Goal: Task Accomplishment & Management: Manage account settings

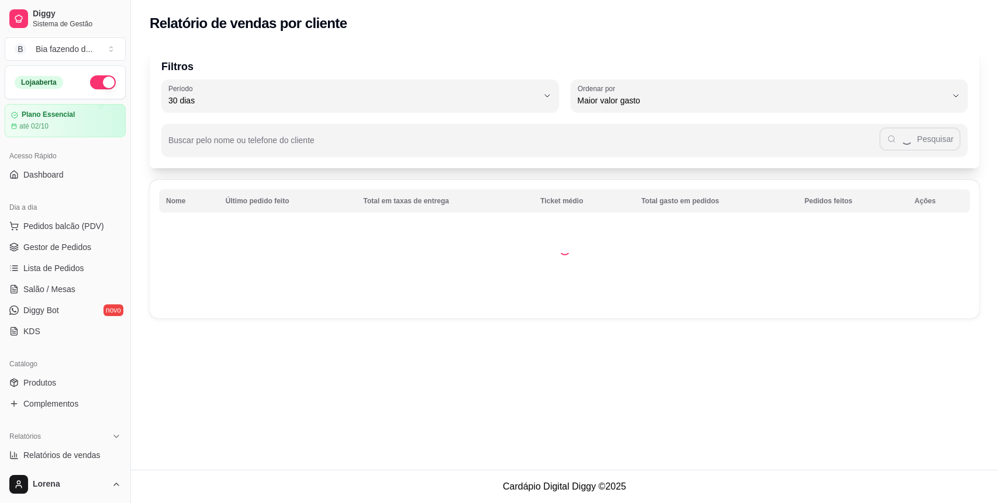
select select "30"
select select "HIGHEST_TOTAL_SPENT_WITH_ORDERS"
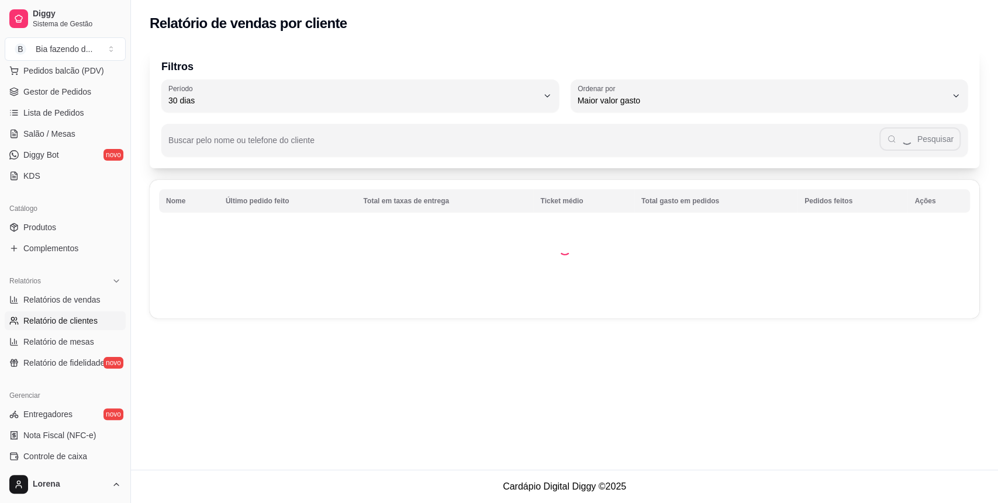
click at [308, 141] on input "Buscar pelo nome ou telefone do cliente" at bounding box center [523, 145] width 711 height 12
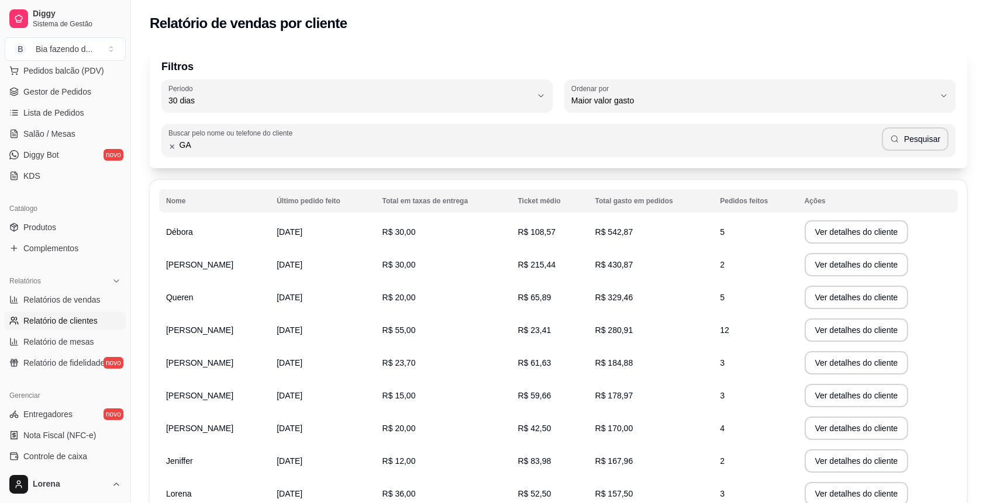
type input "G"
click at [904, 127] on button "Pesquisar" at bounding box center [915, 138] width 67 height 23
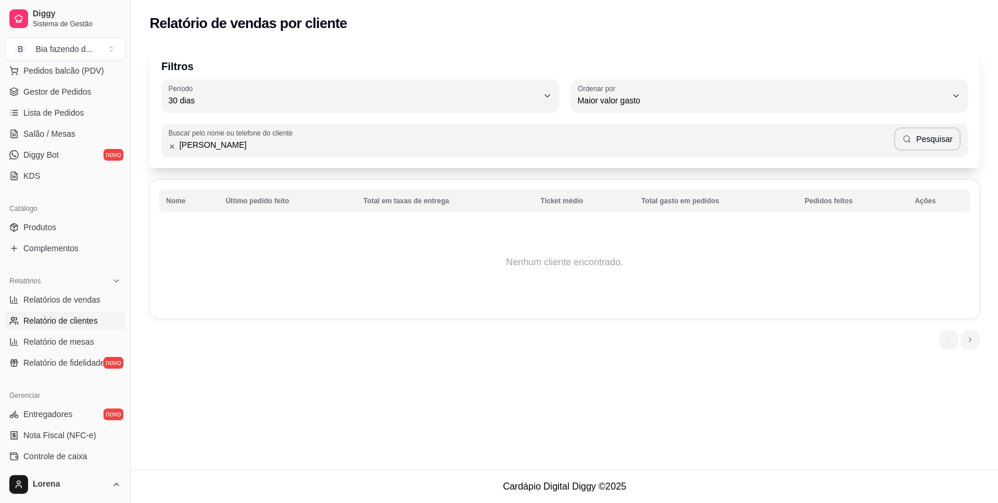
drag, startPoint x: 229, startPoint y: 142, endPoint x: 211, endPoint y: 149, distance: 19.4
click at [211, 149] on input "[PERSON_NAME]" at bounding box center [535, 145] width 718 height 12
type input "[PERSON_NAME]"
click at [948, 141] on button "Pesquisar" at bounding box center [927, 138] width 67 height 23
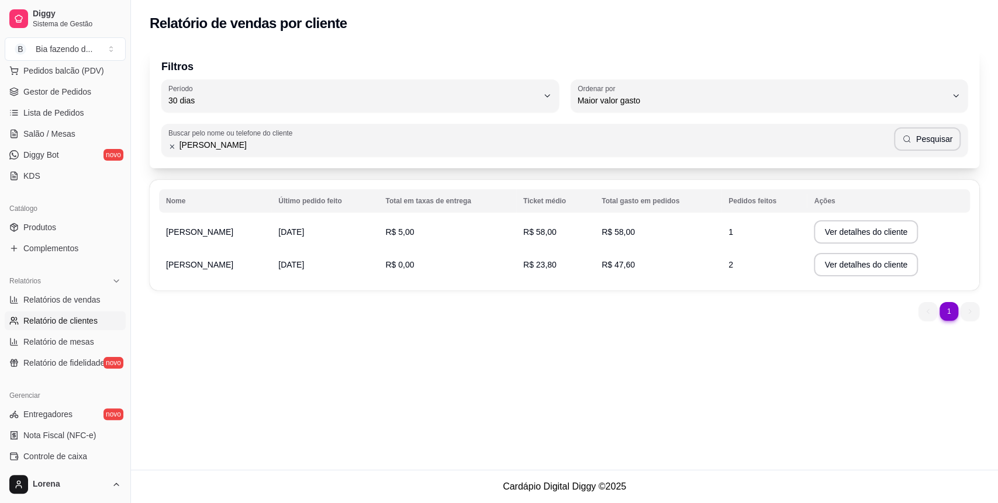
click at [196, 257] on td "[PERSON_NAME]" at bounding box center [215, 264] width 112 height 33
click at [873, 268] on button "Ver detalhes do cliente" at bounding box center [866, 264] width 104 height 23
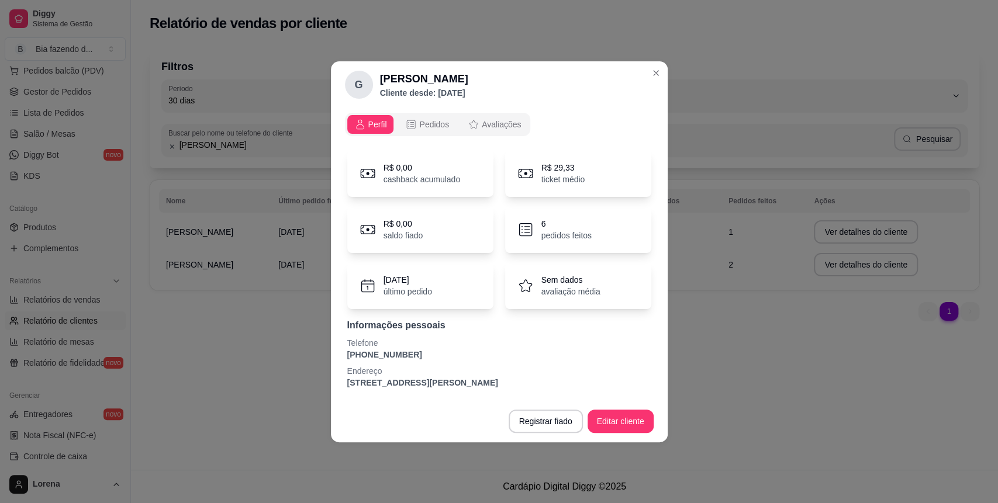
click at [423, 132] on button "Pedidos" at bounding box center [427, 124] width 58 height 19
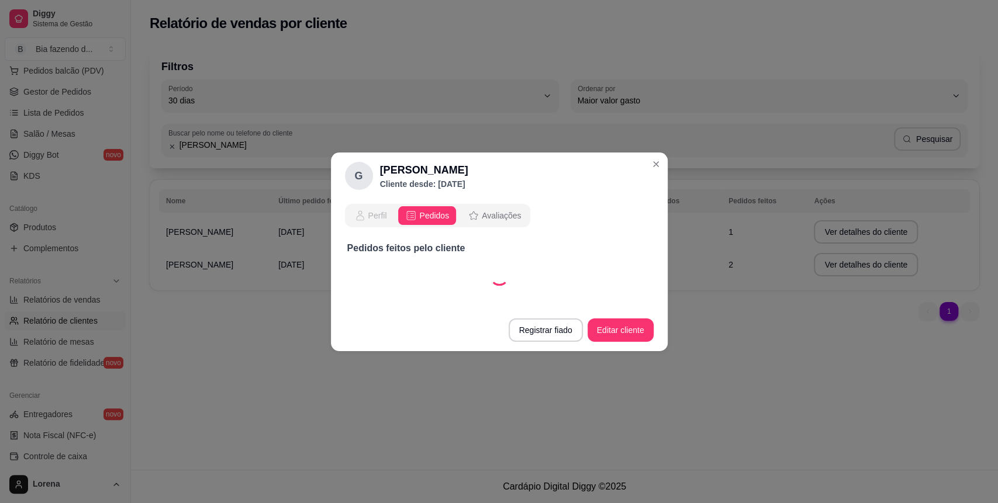
select select "30"
select select "ALL"
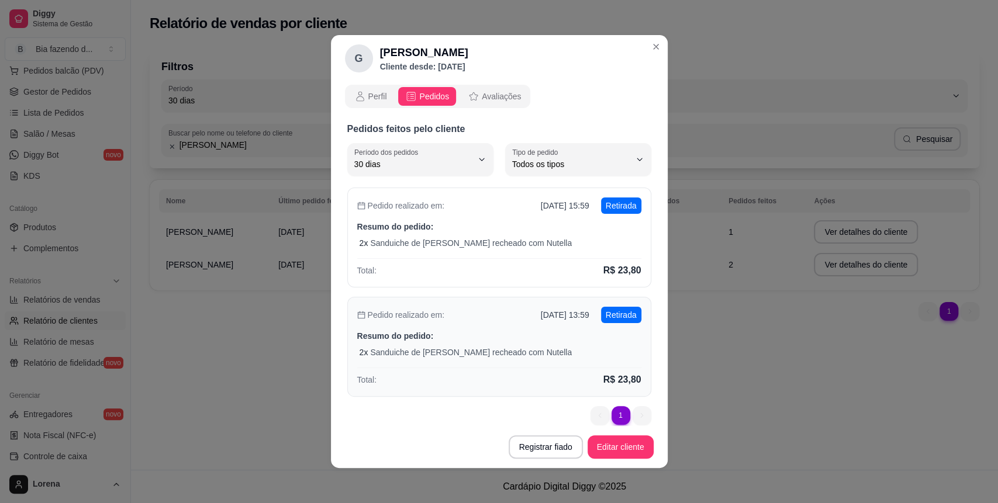
scroll to position [0, 0]
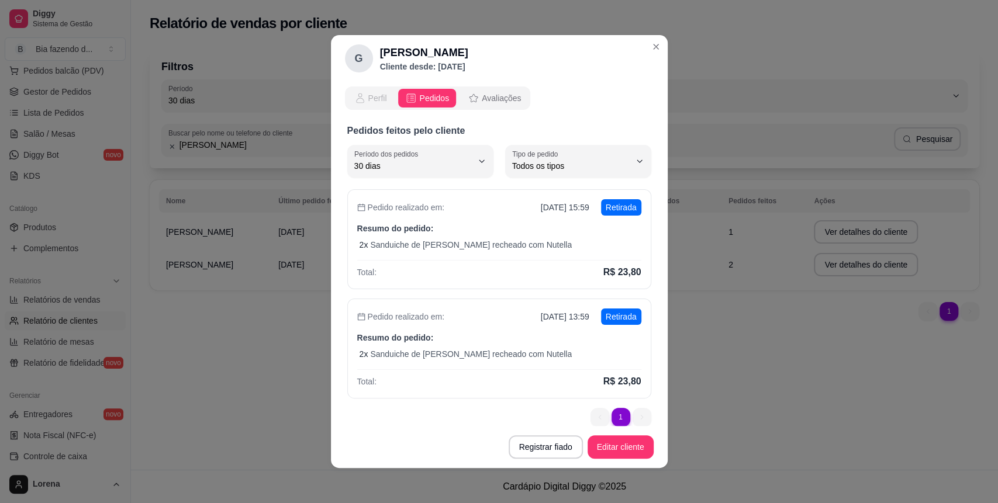
click at [372, 95] on span "Perfil" at bounding box center [377, 98] width 19 height 12
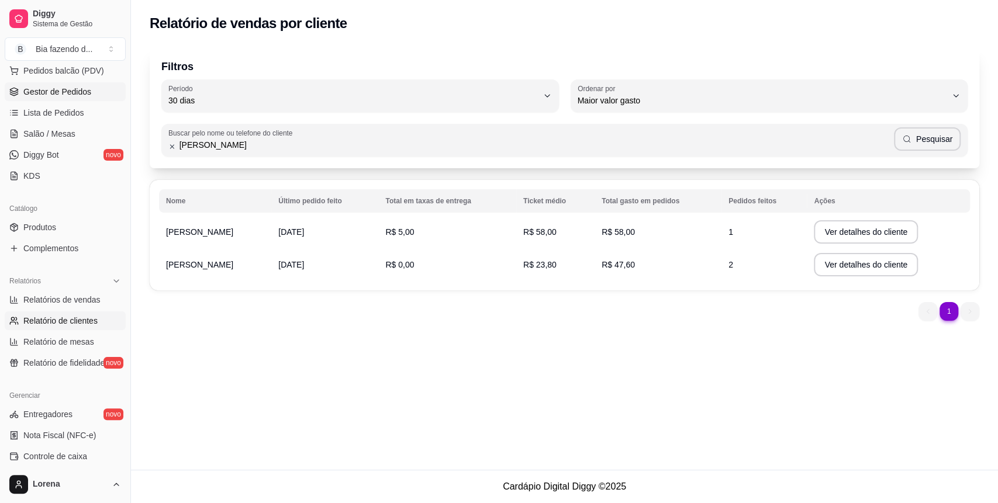
click at [57, 96] on span "Gestor de Pedidos" at bounding box center [57, 92] width 68 height 12
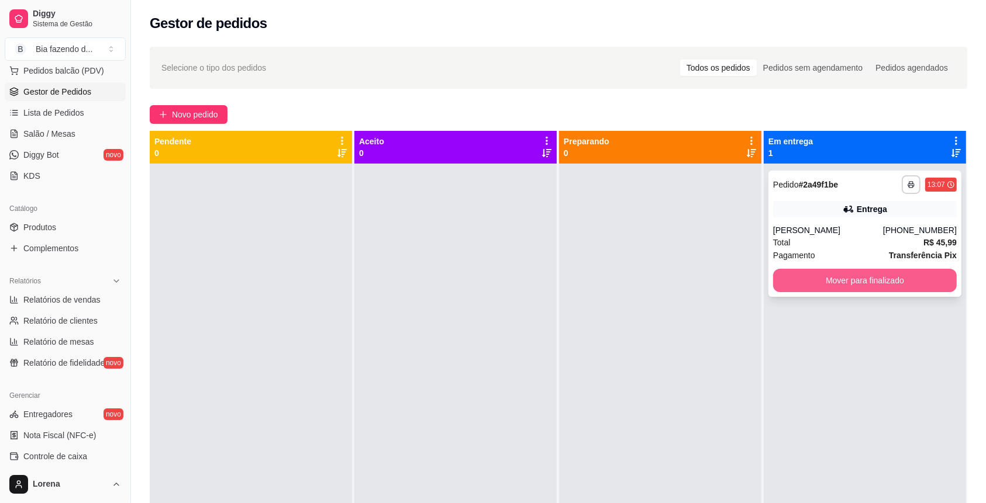
click at [893, 271] on button "Mover para finalizado" at bounding box center [865, 280] width 184 height 23
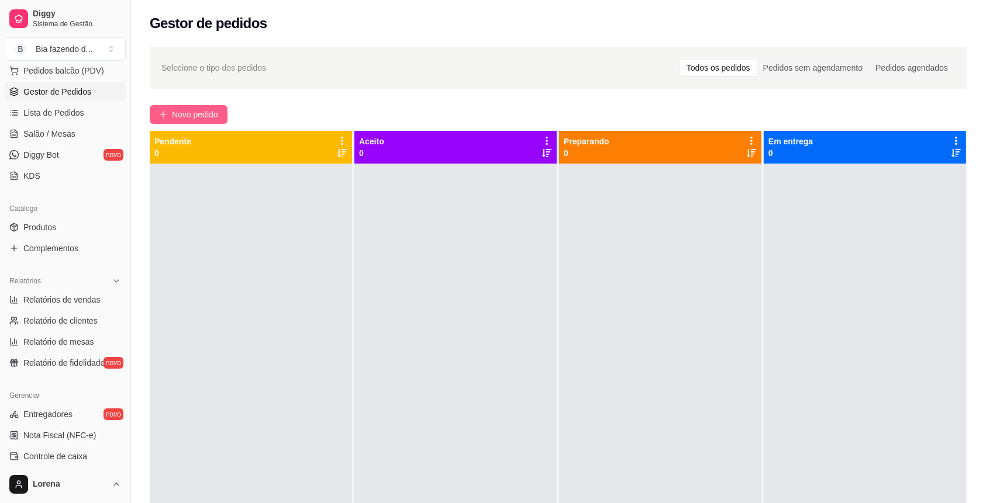
click at [190, 109] on span "Novo pedido" at bounding box center [195, 114] width 46 height 13
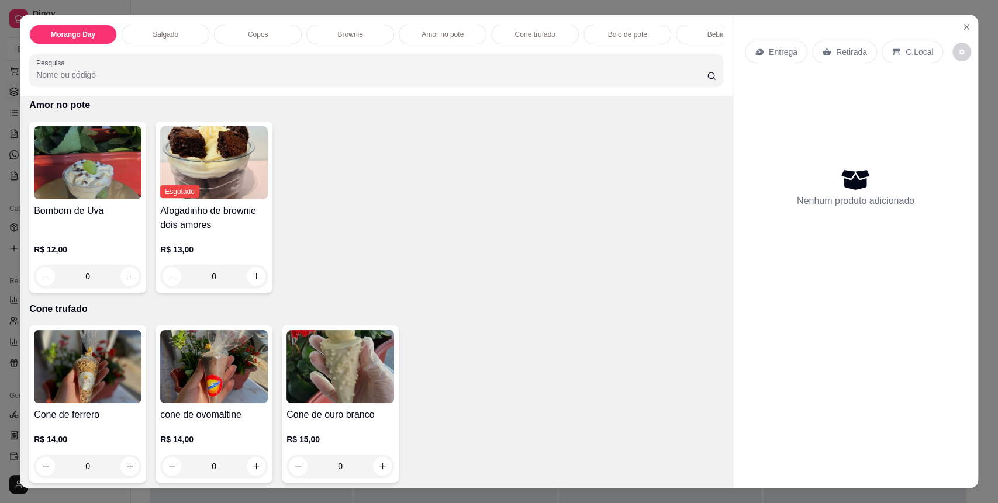
scroll to position [1247, 0]
click at [126, 281] on icon "increase-product-quantity" at bounding box center [130, 276] width 9 height 9
type input "1"
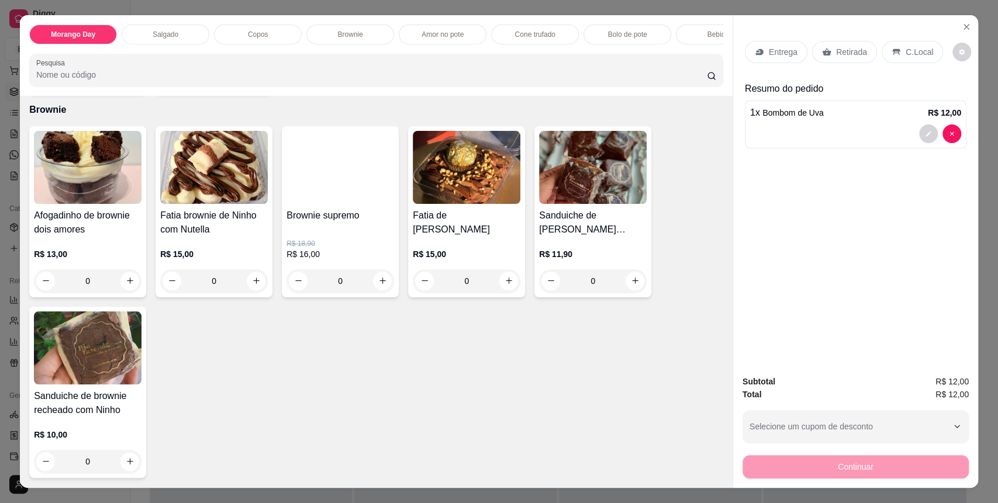
scroll to position [935, 0]
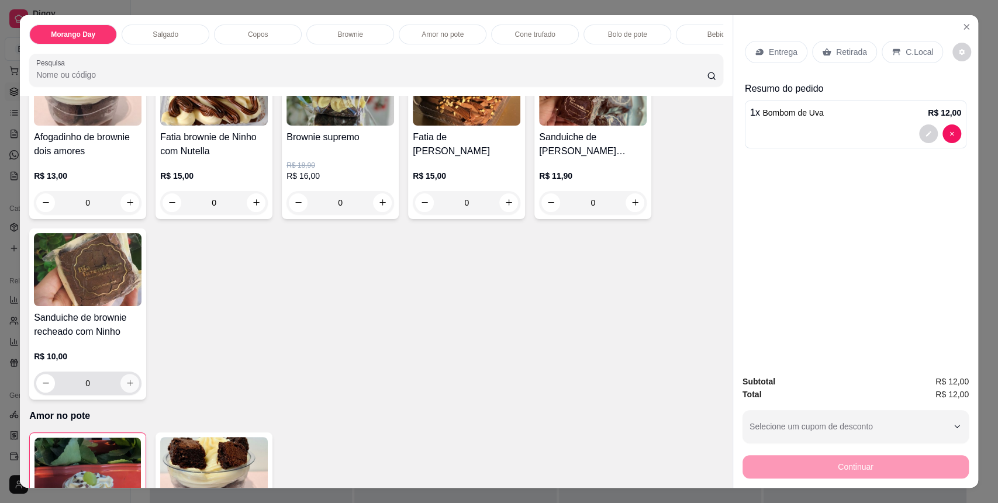
click at [129, 389] on button "increase-product-quantity" at bounding box center [129, 383] width 19 height 19
type input "1"
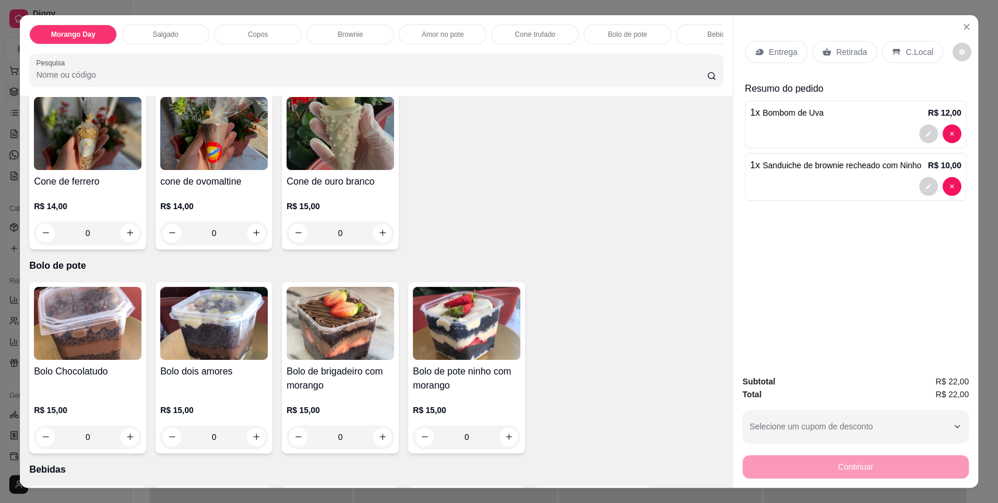
scroll to position [1559, 0]
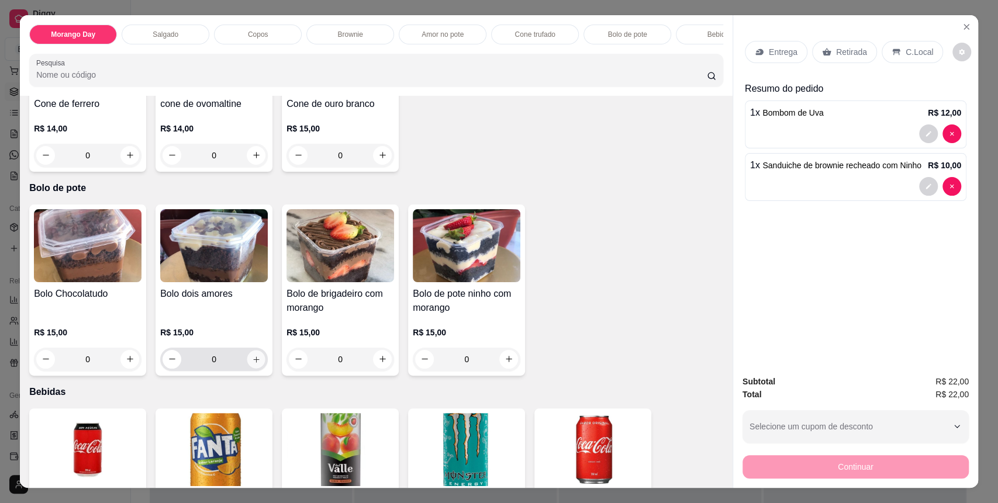
click at [255, 365] on button "increase-product-quantity" at bounding box center [256, 359] width 18 height 18
type input "1"
click at [907, 51] on p "C.Local" at bounding box center [919, 52] width 27 height 12
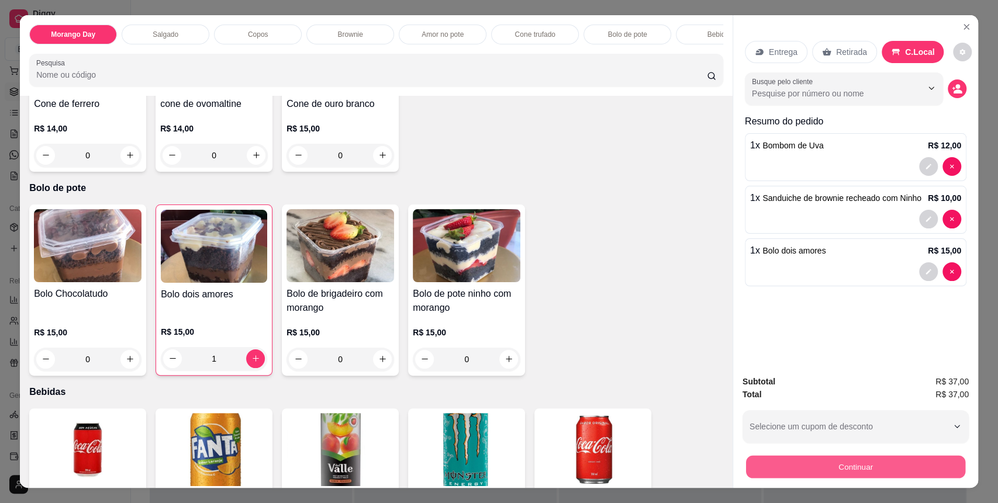
click at [832, 468] on button "Continuar" at bounding box center [855, 467] width 219 height 23
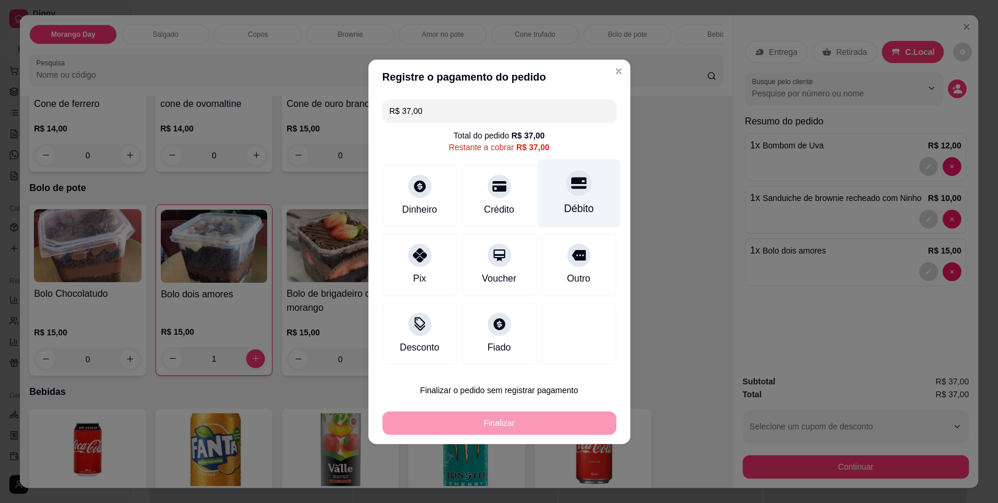
click at [537, 203] on div "Débito" at bounding box center [578, 193] width 82 height 68
type input "R$ 0,00"
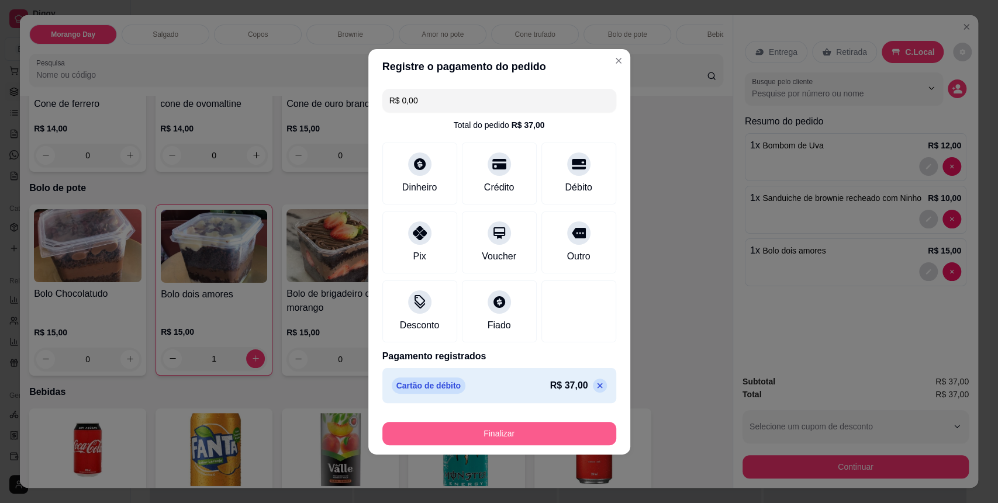
click at [583, 423] on button "Finalizar" at bounding box center [499, 433] width 234 height 23
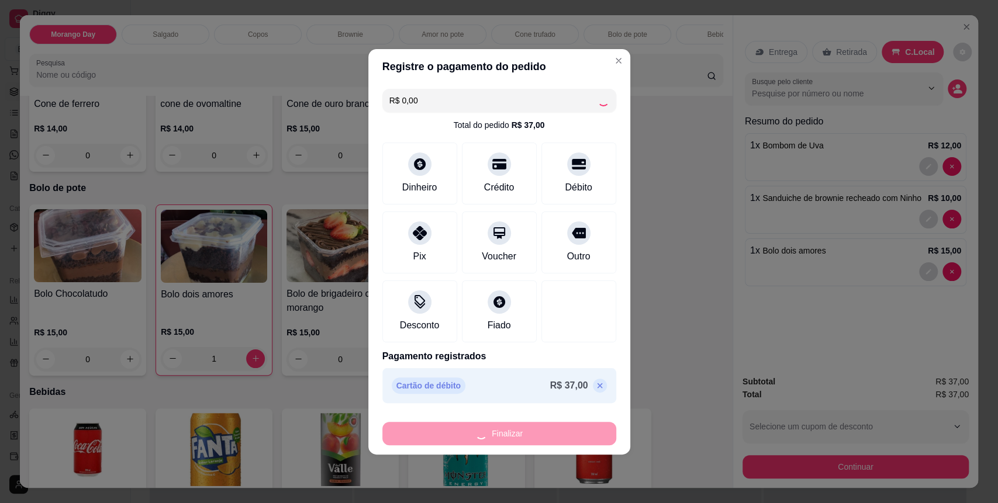
type input "0"
type input "-R$ 37,00"
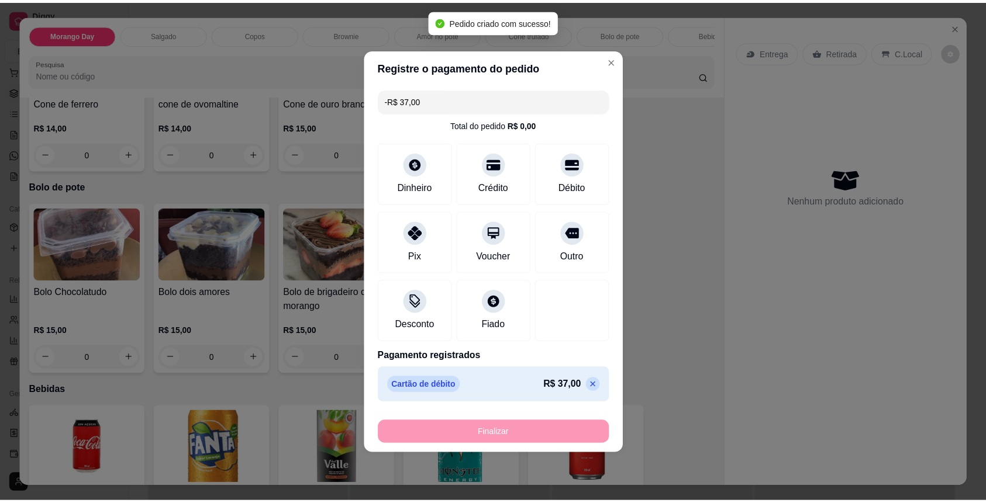
scroll to position [1558, 0]
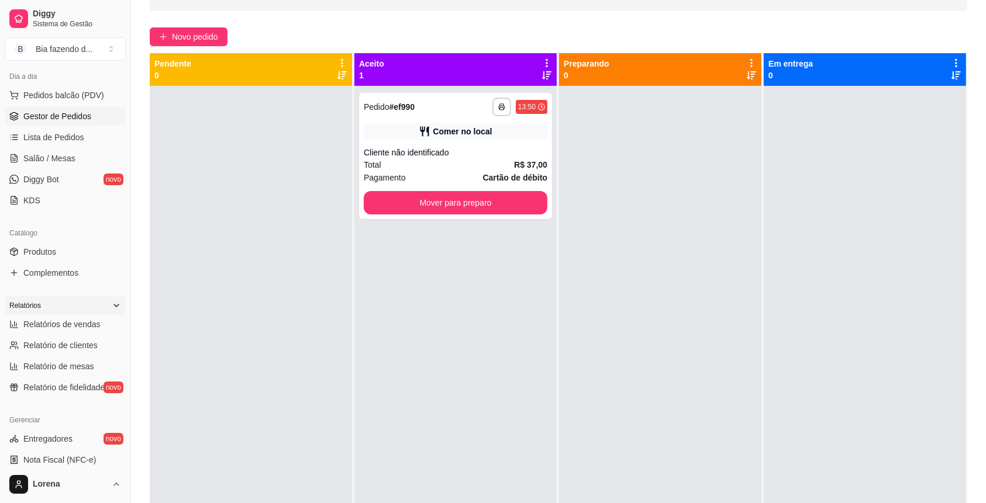
scroll to position [156, 0]
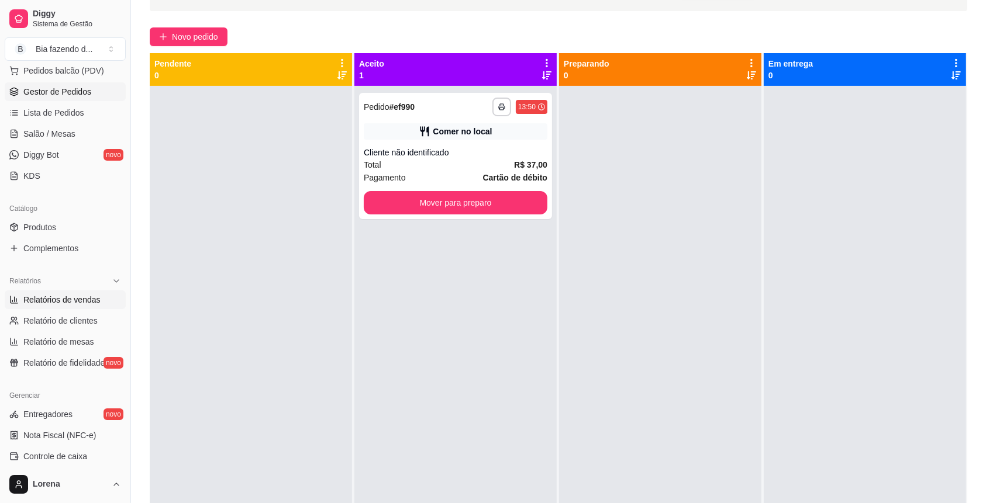
click at [80, 296] on span "Relatórios de vendas" at bounding box center [61, 300] width 77 height 12
select select "ALL"
select select "0"
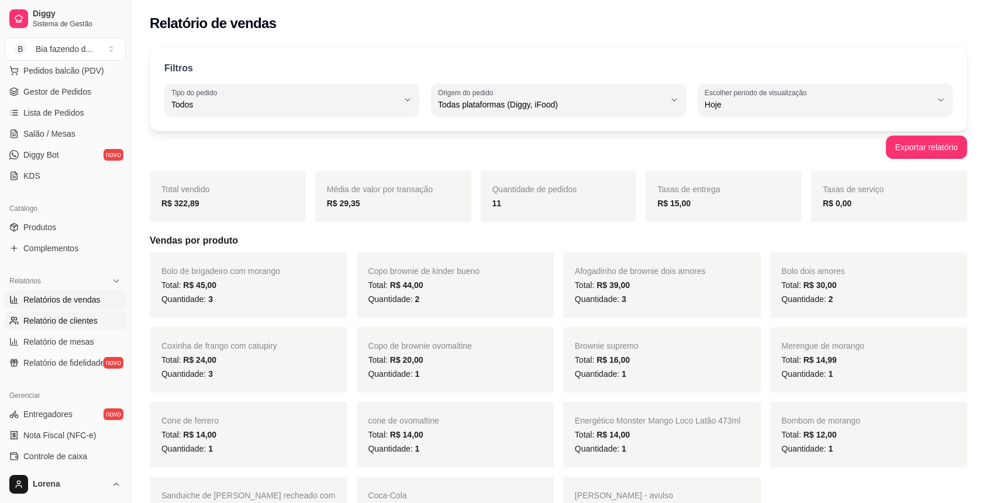
click at [87, 320] on span "Relatório de clientes" at bounding box center [60, 321] width 74 height 12
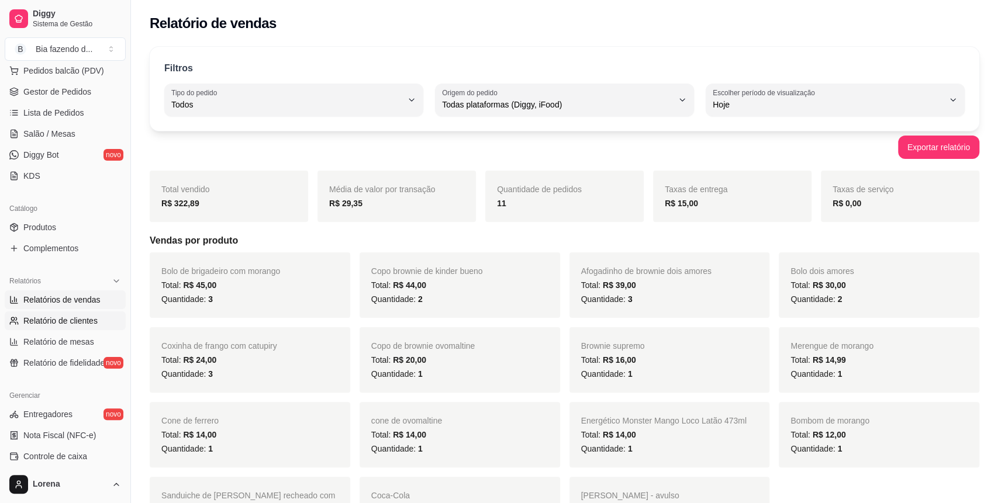
select select "30"
select select "HIGHEST_TOTAL_SPENT_WITH_ORDERS"
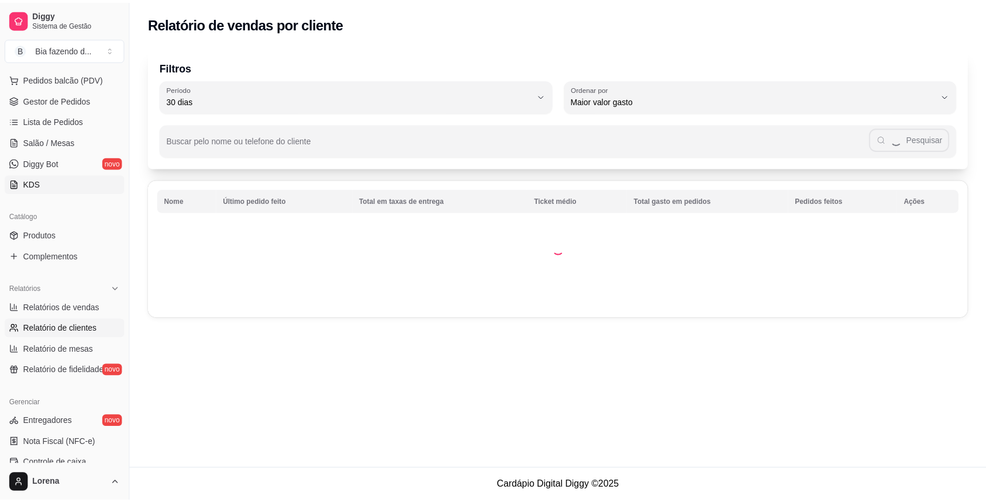
scroll to position [103, 0]
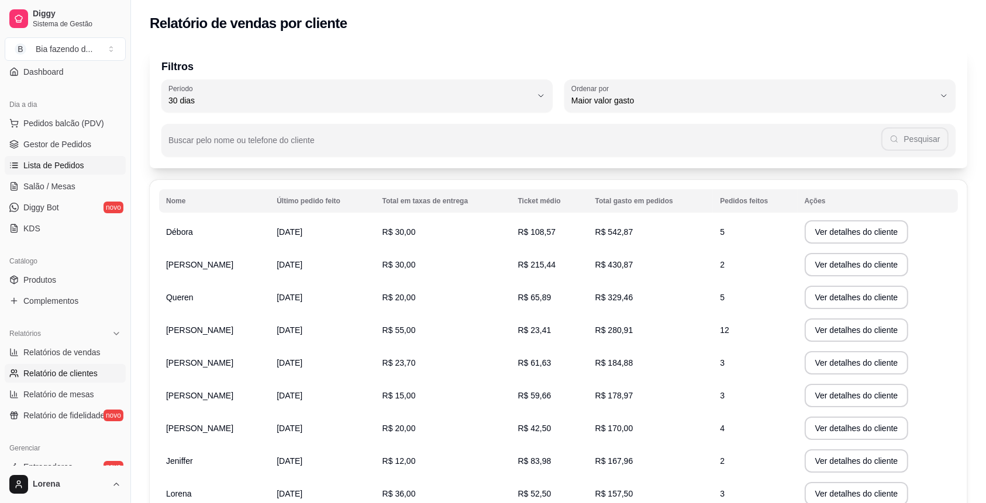
click at [80, 164] on span "Lista de Pedidos" at bounding box center [53, 166] width 61 height 12
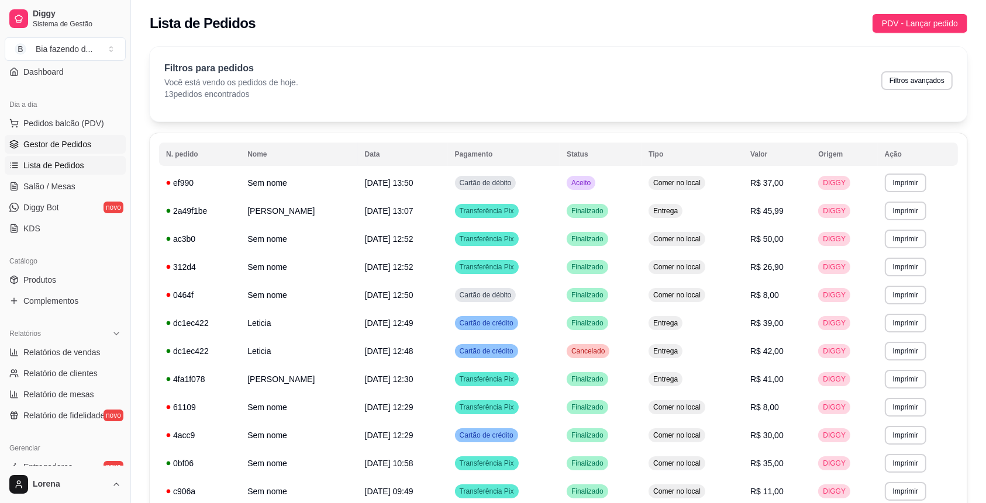
drag, startPoint x: 57, startPoint y: 131, endPoint x: 47, endPoint y: 136, distance: 10.5
click at [47, 136] on ul "Pedidos balcão (PDV) Gestor de Pedidos Lista de Pedidos Salão / Mesas Diggy Bot…" at bounding box center [65, 176] width 121 height 124
click at [63, 116] on button "Pedidos balcão (PDV)" at bounding box center [65, 123] width 121 height 19
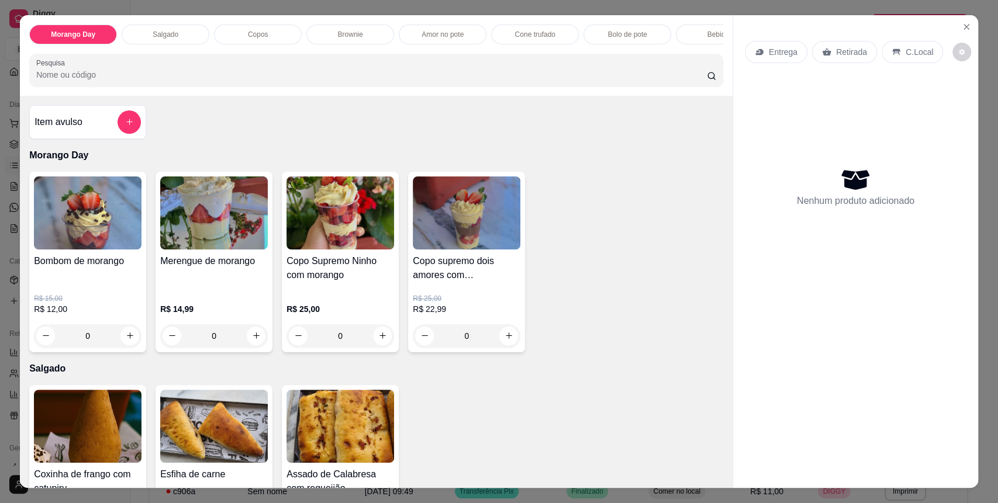
click at [950, 27] on div "Entrega Retirada C.Local Nenhum produto adicionado" at bounding box center [855, 242] width 245 height 454
click at [964, 28] on icon "Close" at bounding box center [966, 27] width 5 height 5
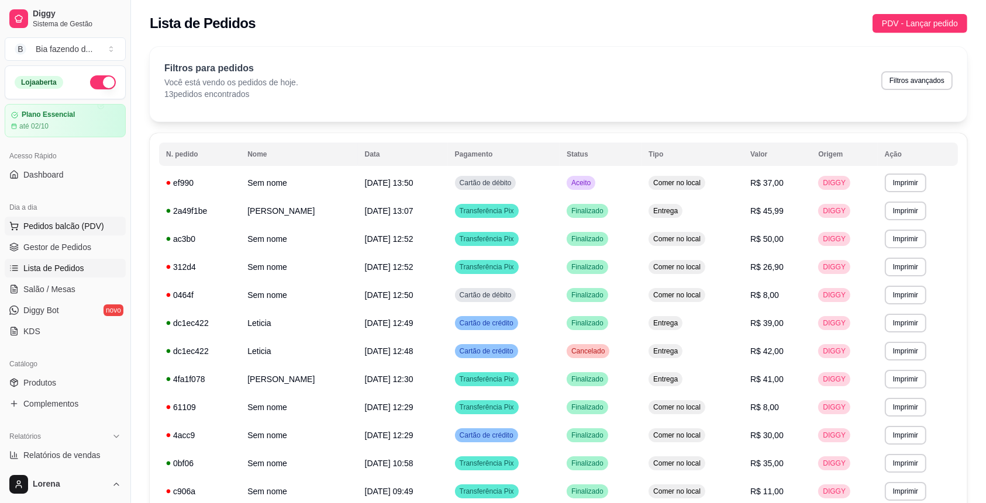
click at [82, 229] on span "Pedidos balcão (PDV)" at bounding box center [63, 226] width 81 height 12
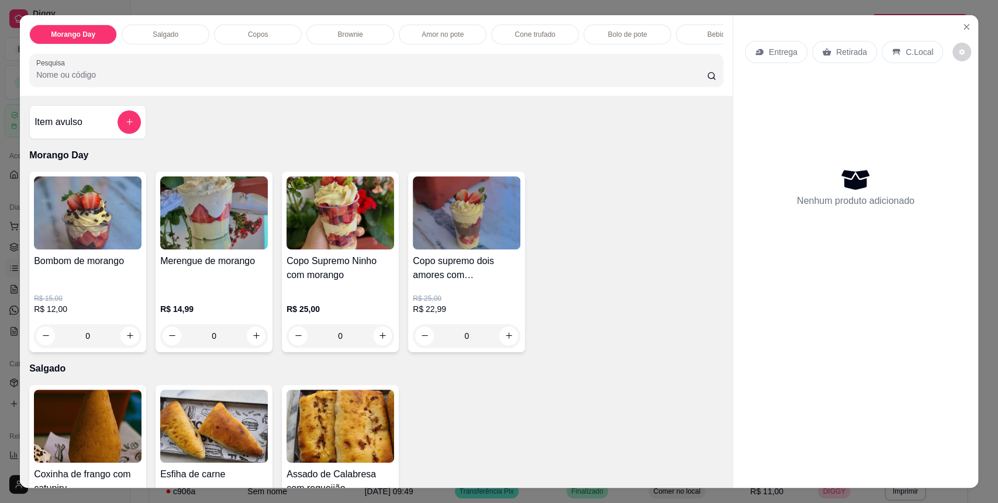
click at [965, 15] on div "Entrega Retirada C.Local Nenhum produto adicionado" at bounding box center [855, 242] width 245 height 454
click at [964, 19] on button "Close" at bounding box center [966, 27] width 19 height 19
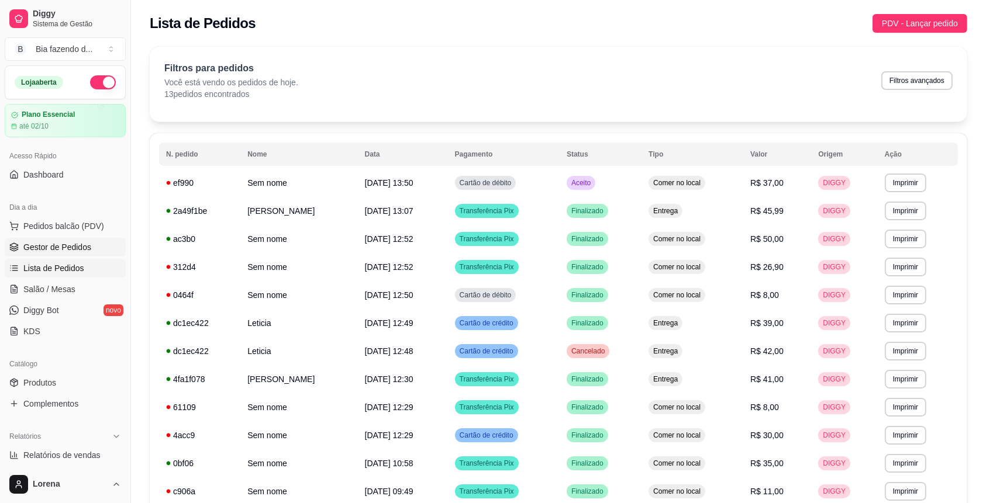
click at [97, 243] on link "Gestor de Pedidos" at bounding box center [65, 247] width 121 height 19
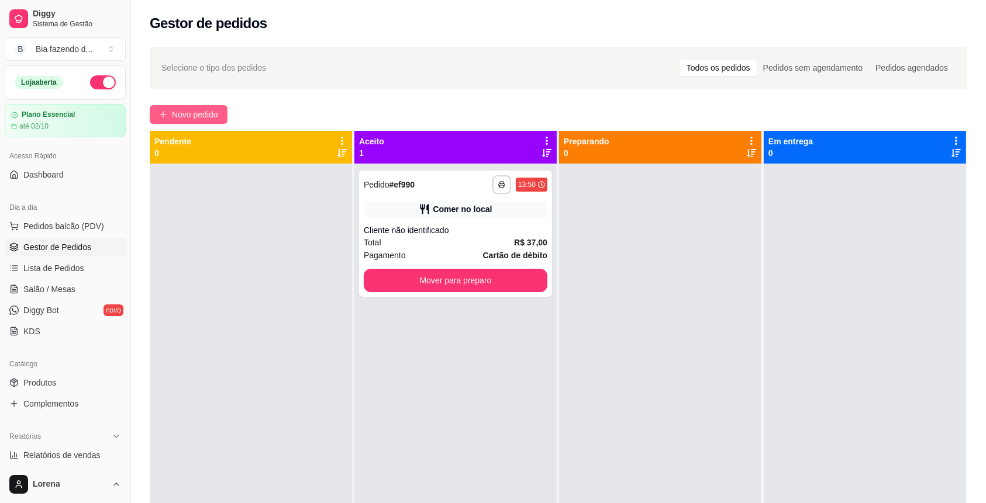
click at [192, 117] on span "Novo pedido" at bounding box center [195, 114] width 46 height 13
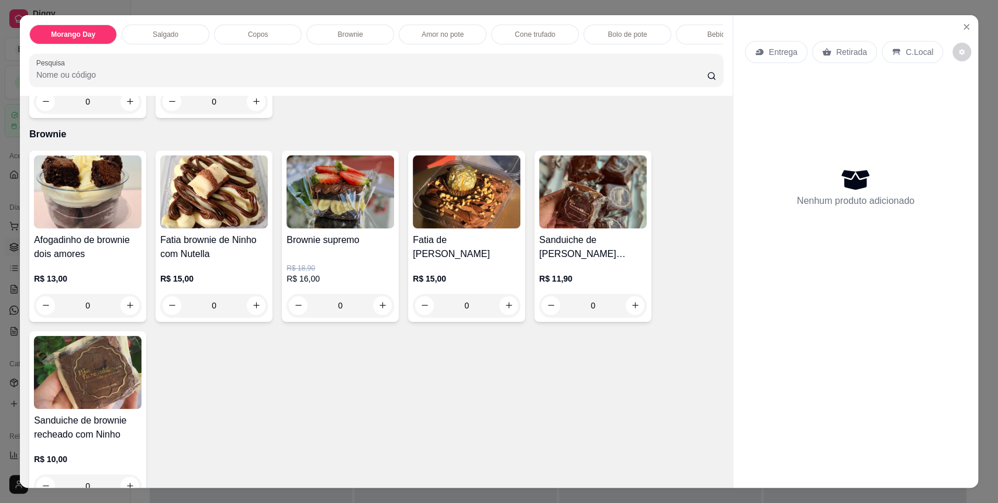
scroll to position [857, 0]
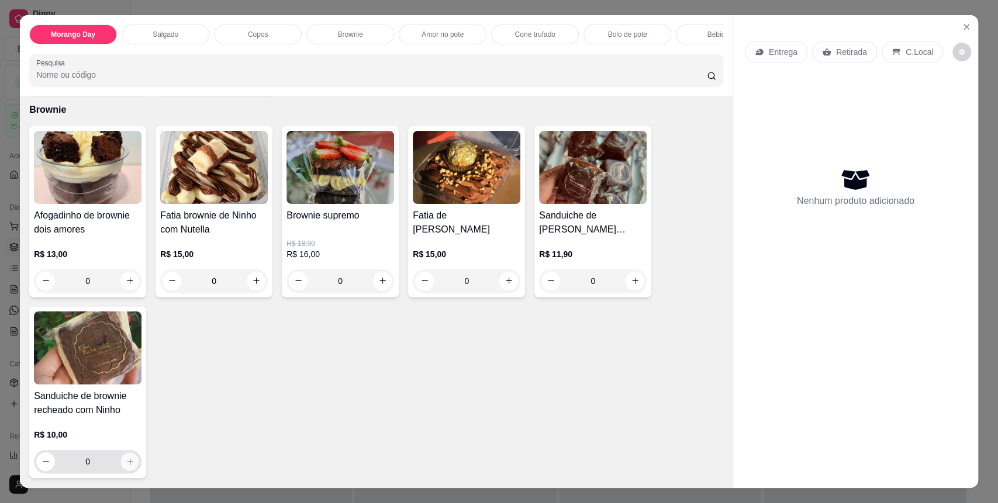
click at [122, 466] on button "increase-product-quantity" at bounding box center [130, 462] width 18 height 18
type input "1"
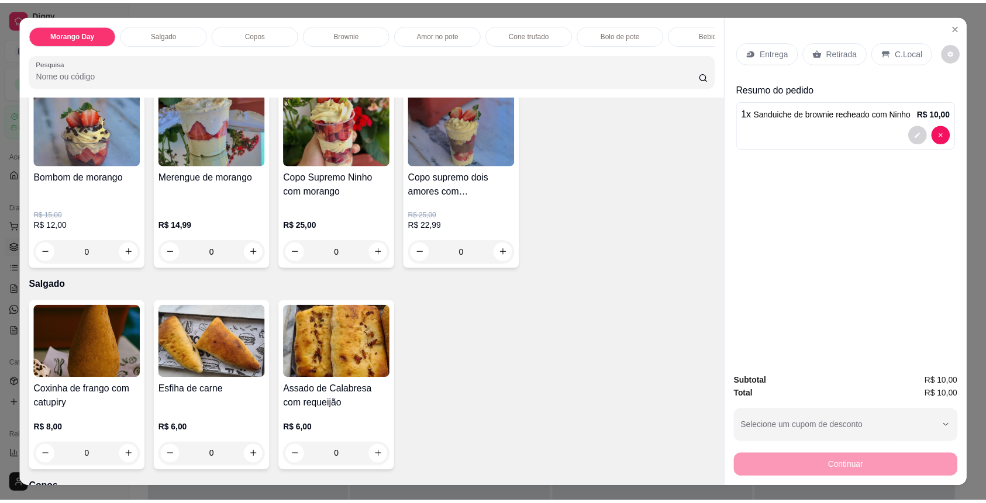
scroll to position [0, 0]
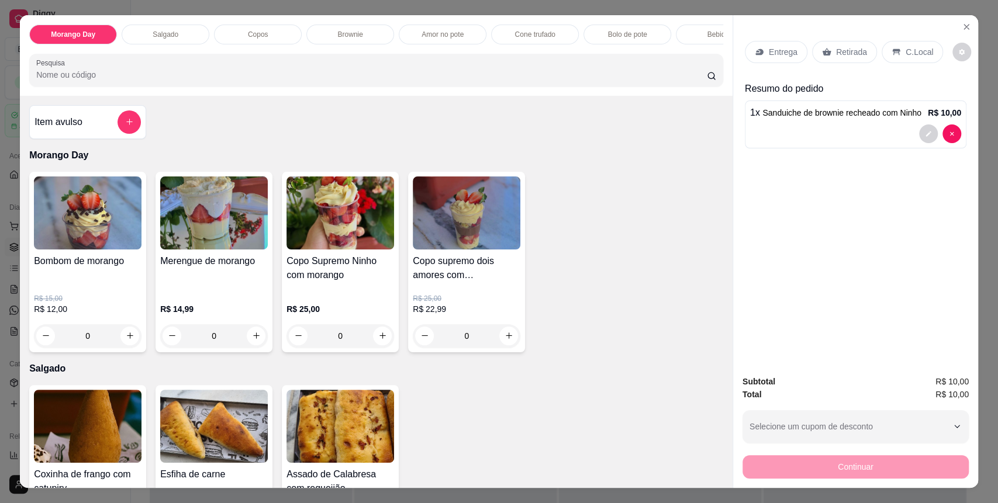
click at [972, 20] on div "Morango Day Salgado Copos Brownie Amor no pote Cone trufado Bolo de pote Bebida…" at bounding box center [499, 251] width 998 height 503
click at [964, 23] on icon "Close" at bounding box center [966, 26] width 9 height 9
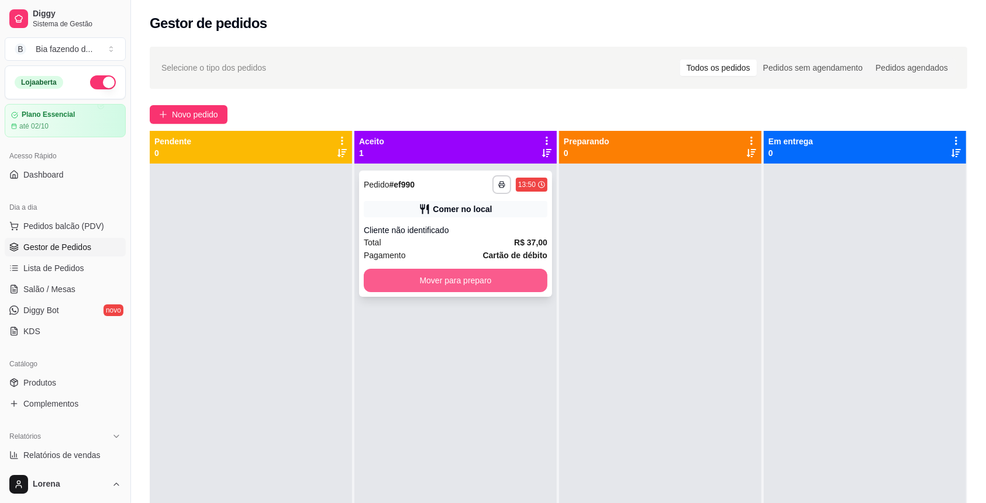
click at [443, 272] on button "Mover para preparo" at bounding box center [456, 280] width 184 height 23
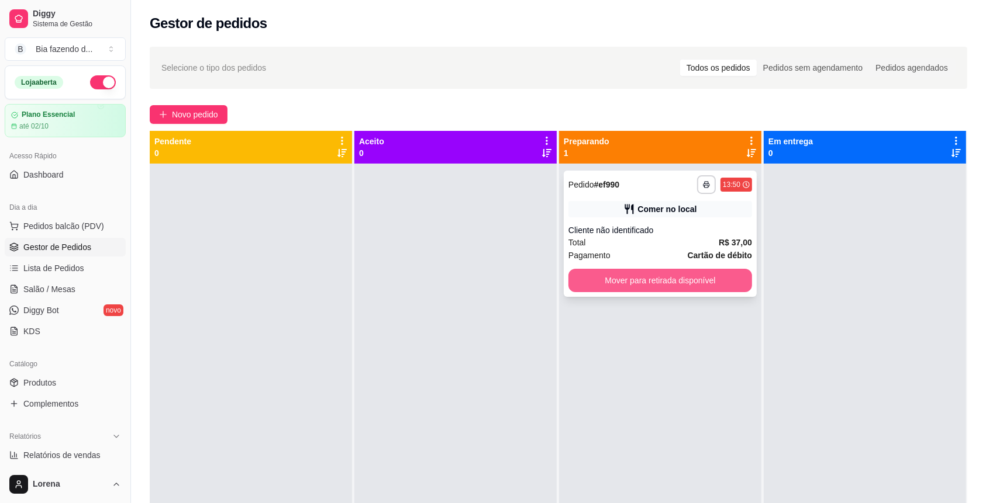
click at [596, 272] on button "Mover para retirada disponível" at bounding box center [660, 280] width 184 height 23
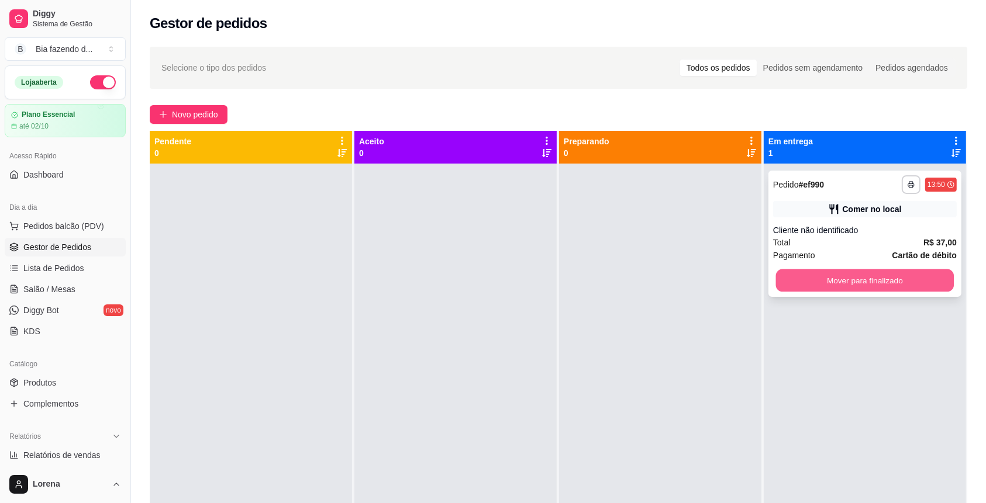
click at [892, 286] on button "Mover para finalizado" at bounding box center [865, 281] width 178 height 23
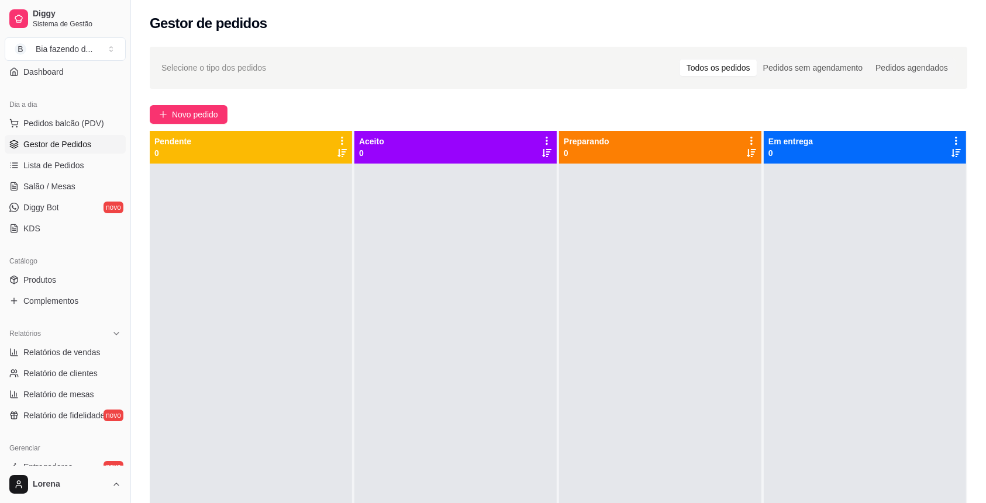
scroll to position [25, 0]
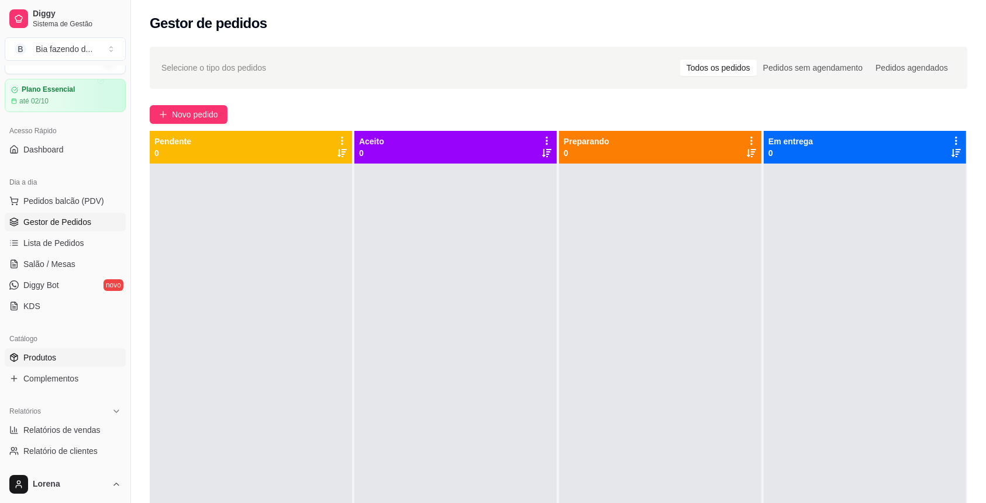
click at [65, 360] on link "Produtos" at bounding box center [65, 357] width 121 height 19
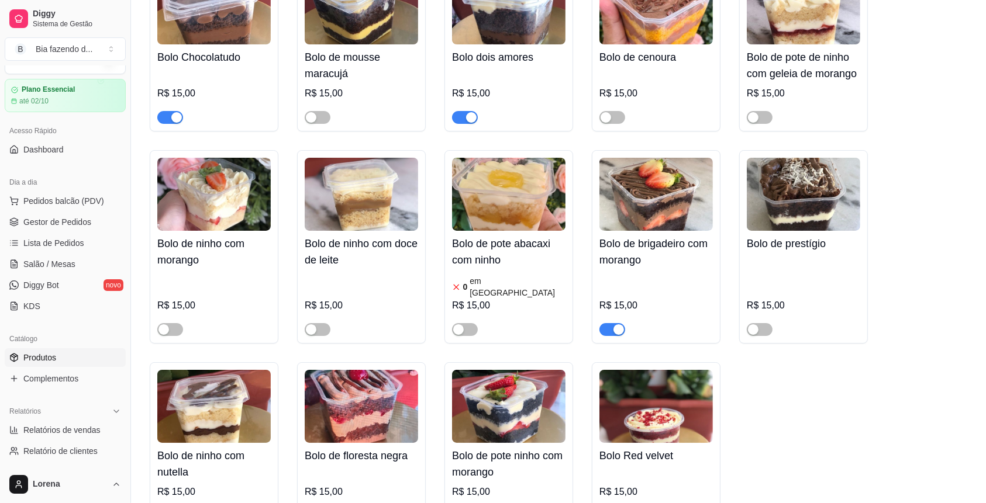
scroll to position [4365, 0]
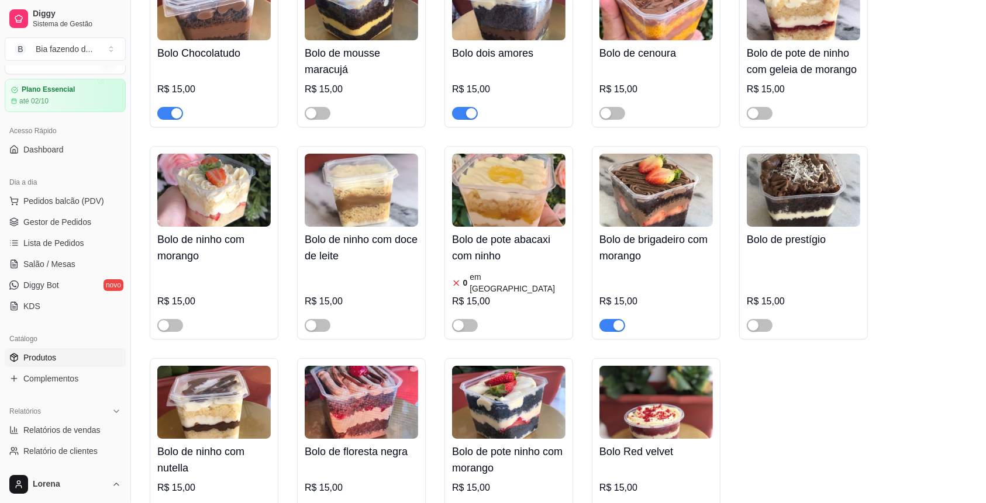
click at [614, 320] on div "button" at bounding box center [618, 325] width 11 height 11
click at [472, 503] on div "button" at bounding box center [471, 512] width 11 height 11
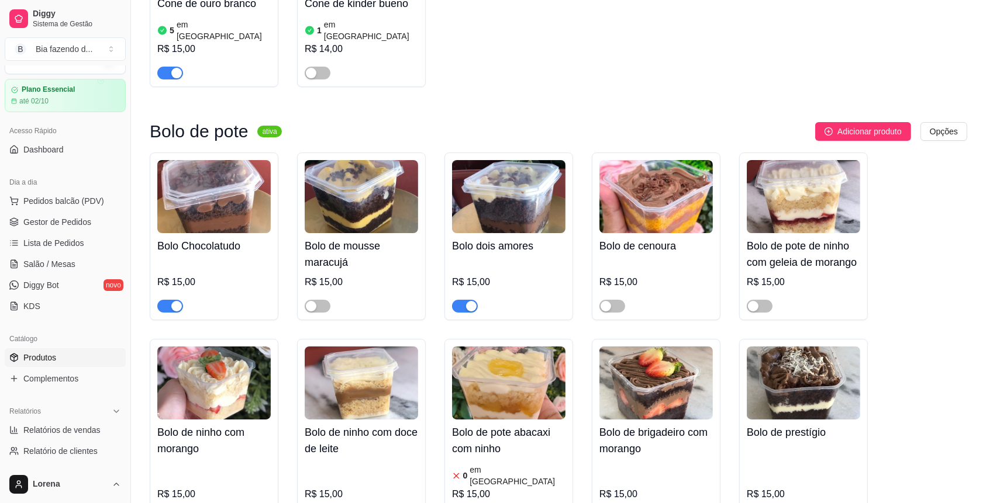
scroll to position [3976, 0]
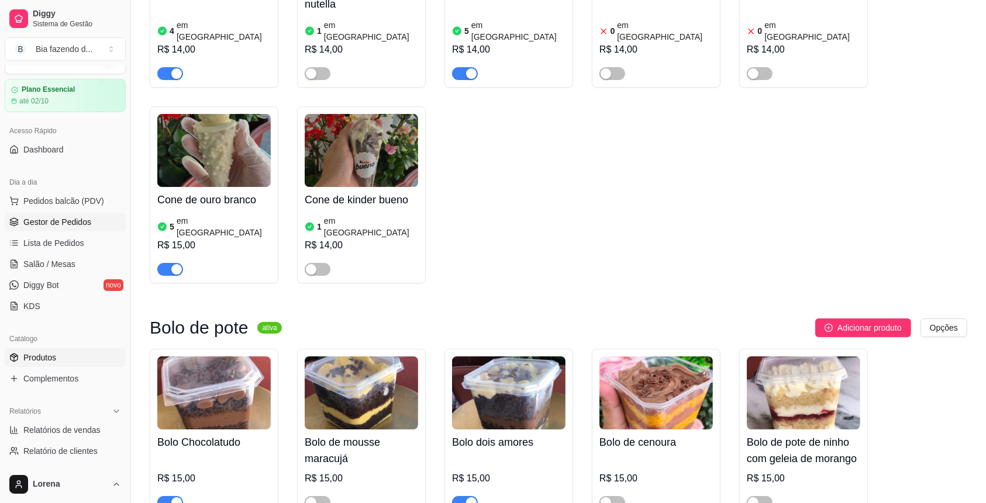
click at [74, 220] on span "Gestor de Pedidos" at bounding box center [57, 222] width 68 height 12
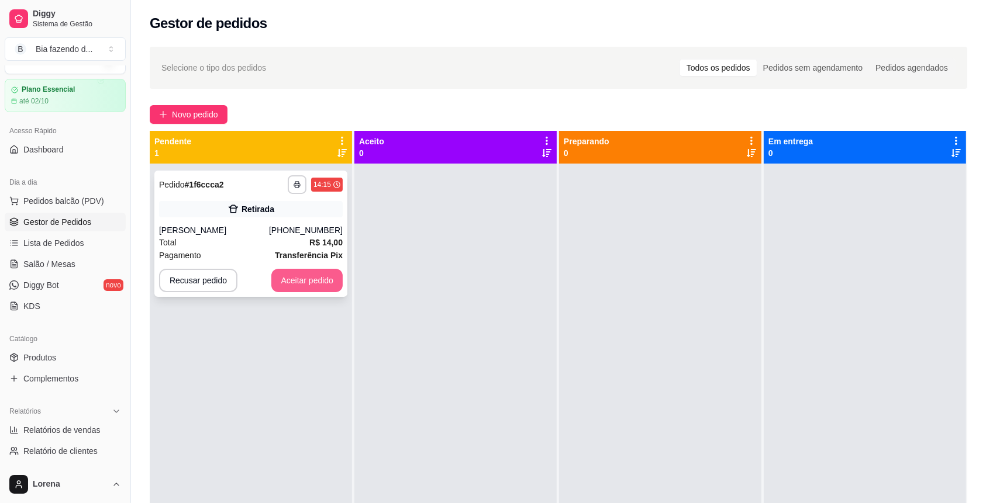
click at [320, 286] on button "Aceitar pedido" at bounding box center [306, 280] width 71 height 23
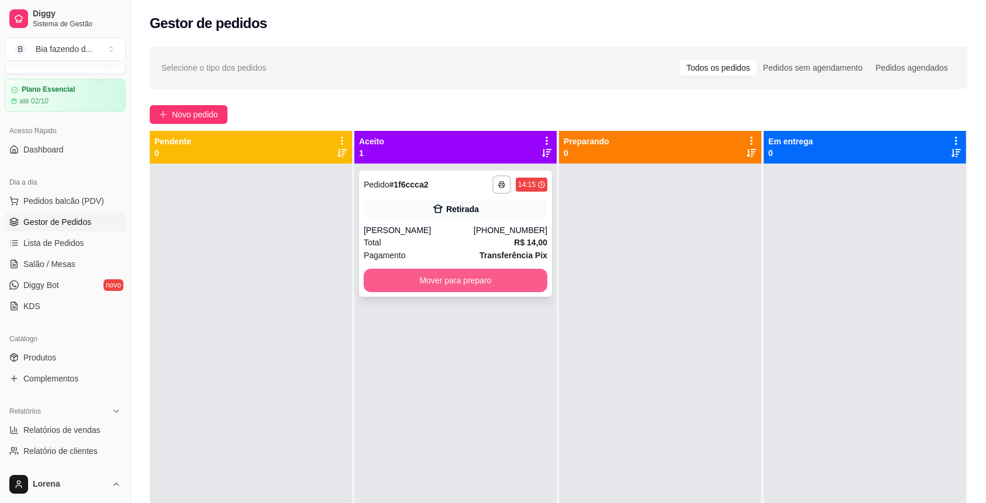
click at [398, 275] on button "Mover para preparo" at bounding box center [456, 280] width 184 height 23
click at [416, 286] on button "Mover para preparo" at bounding box center [456, 281] width 178 height 23
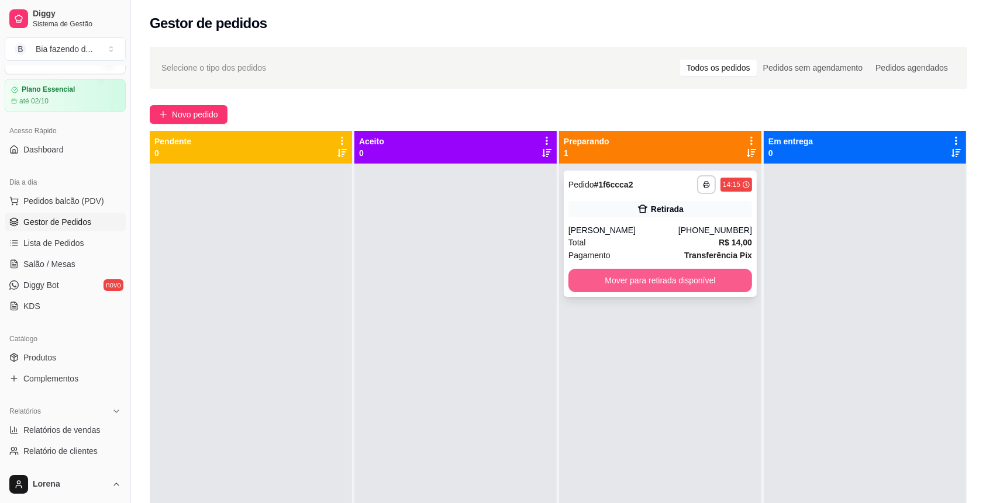
click at [620, 281] on button "Mover para retirada disponível" at bounding box center [660, 280] width 184 height 23
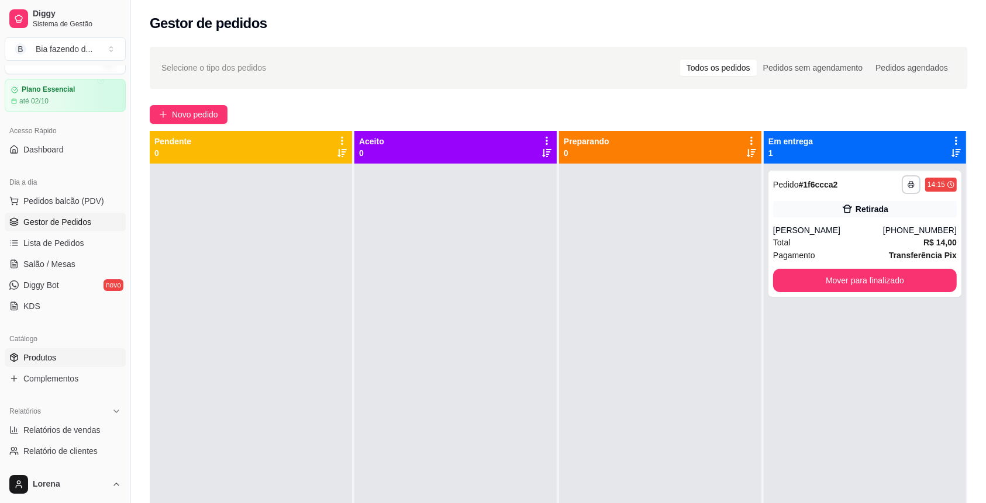
click at [51, 360] on span "Produtos" at bounding box center [39, 358] width 33 height 12
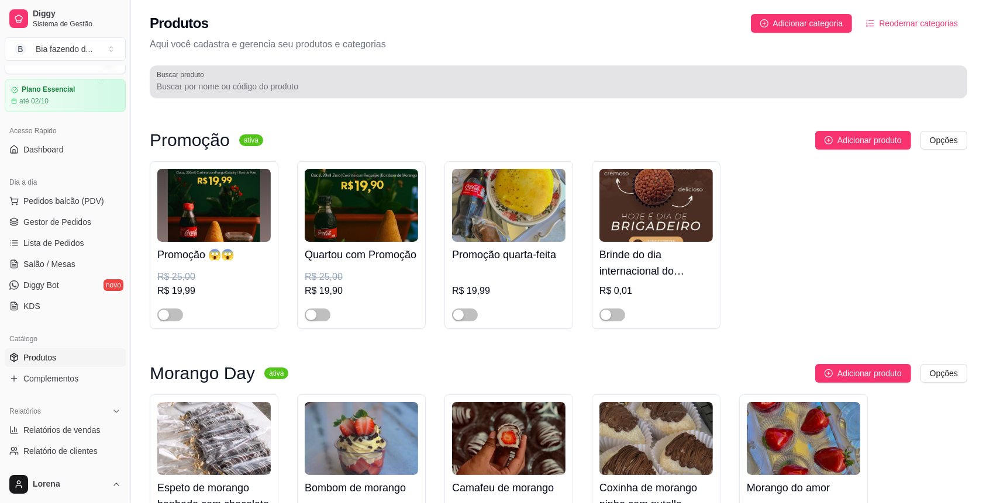
click at [251, 77] on div at bounding box center [558, 81] width 803 height 23
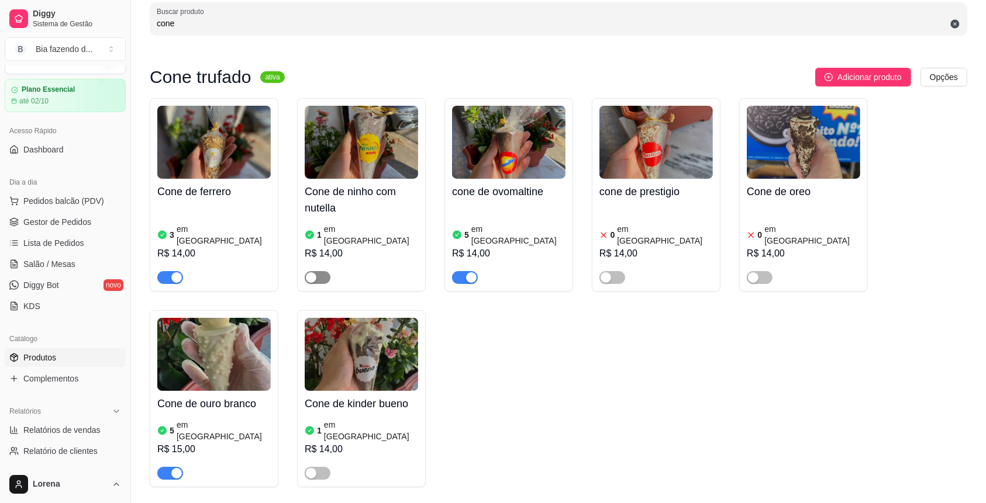
scroll to position [78, 0]
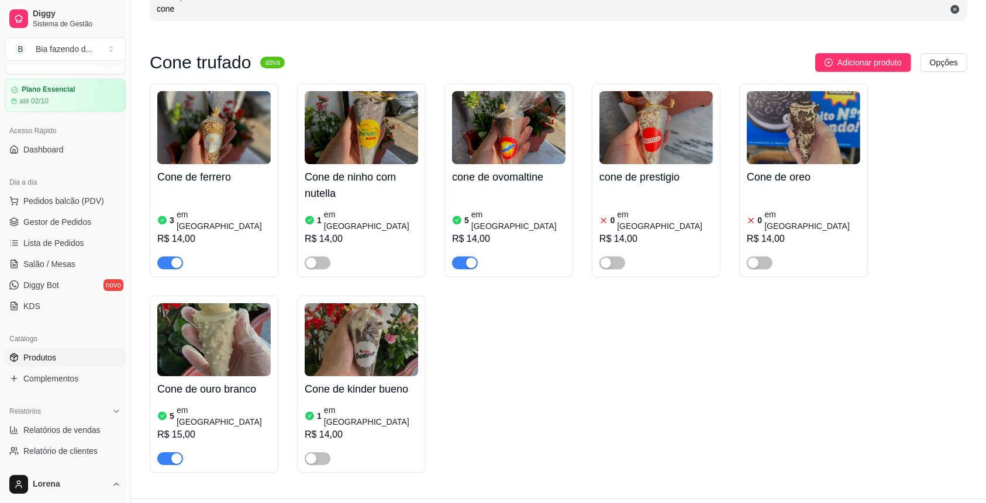
type input "cone"
click at [172, 258] on div "button" at bounding box center [176, 263] width 11 height 11
click at [173, 442] on div at bounding box center [213, 453] width 113 height 23
click at [173, 454] on div "button" at bounding box center [176, 459] width 11 height 11
click at [478, 217] on article "em [GEOGRAPHIC_DATA]" at bounding box center [518, 220] width 94 height 23
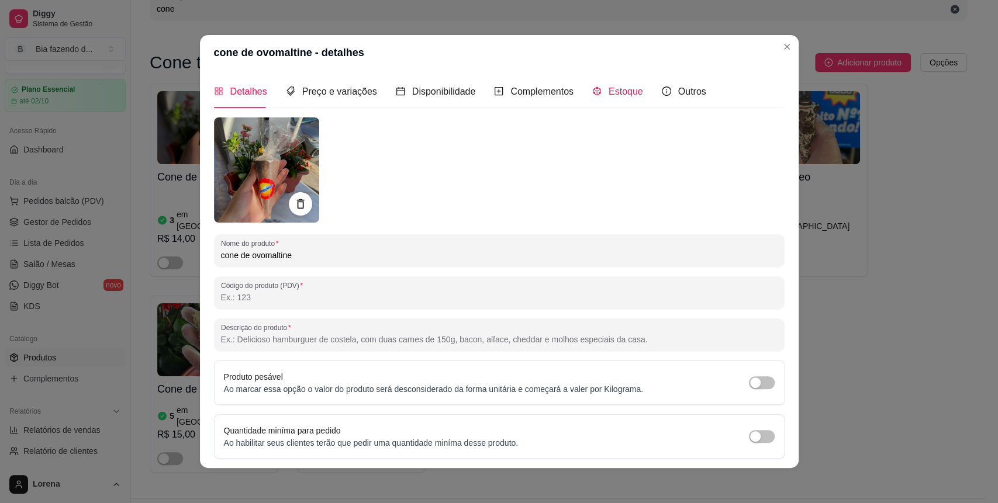
click at [620, 95] on span "Estoque" at bounding box center [626, 92] width 34 height 10
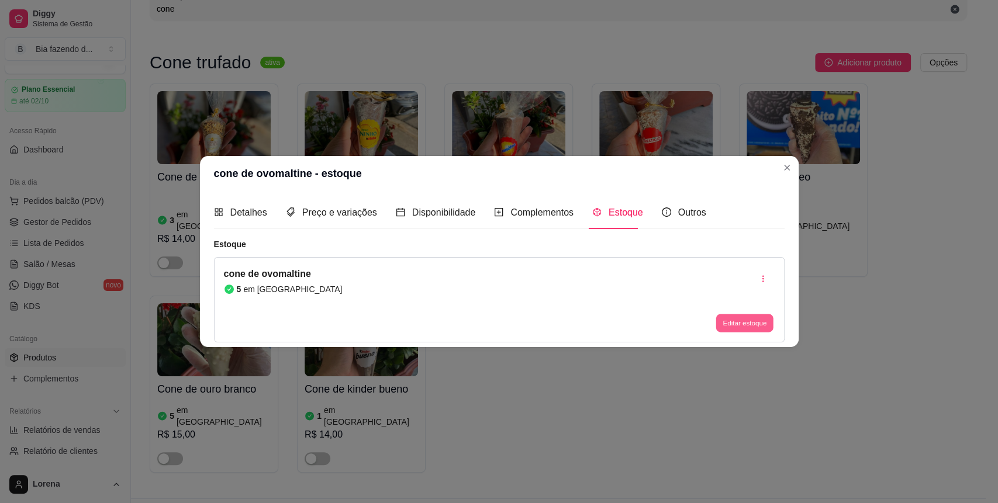
click at [760, 320] on button "Editar estoque" at bounding box center [744, 324] width 57 height 18
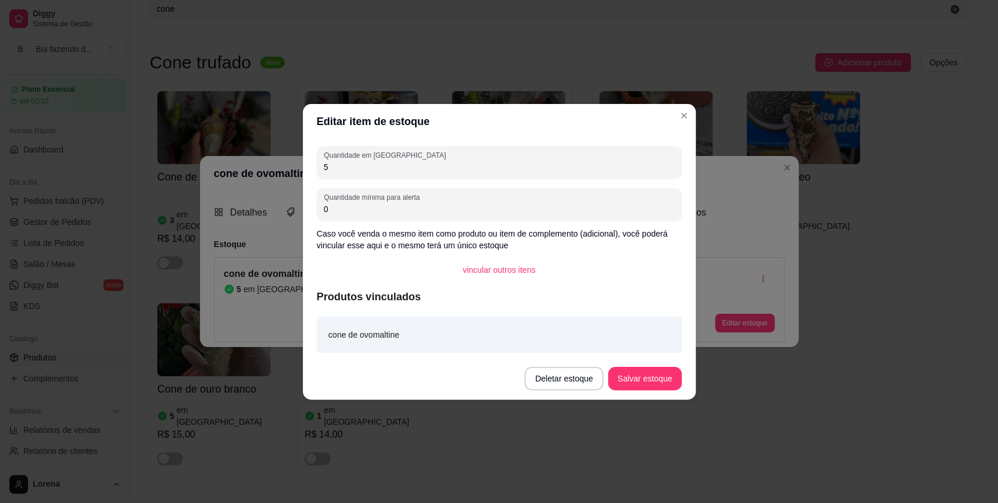
drag, startPoint x: 335, startPoint y: 172, endPoint x: 303, endPoint y: 177, distance: 31.8
click at [303, 177] on div "Quantidade em estoque 5 Quantidade mínima para alerta 0 Caso você venda o mesmo…" at bounding box center [499, 248] width 393 height 219
type input "2"
click at [655, 389] on button "Salvar estoque" at bounding box center [644, 378] width 73 height 23
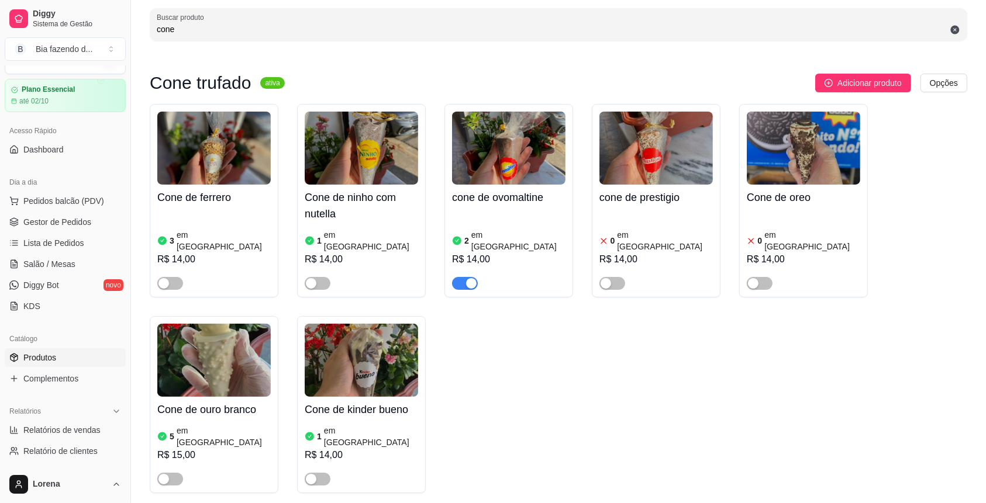
scroll to position [0, 0]
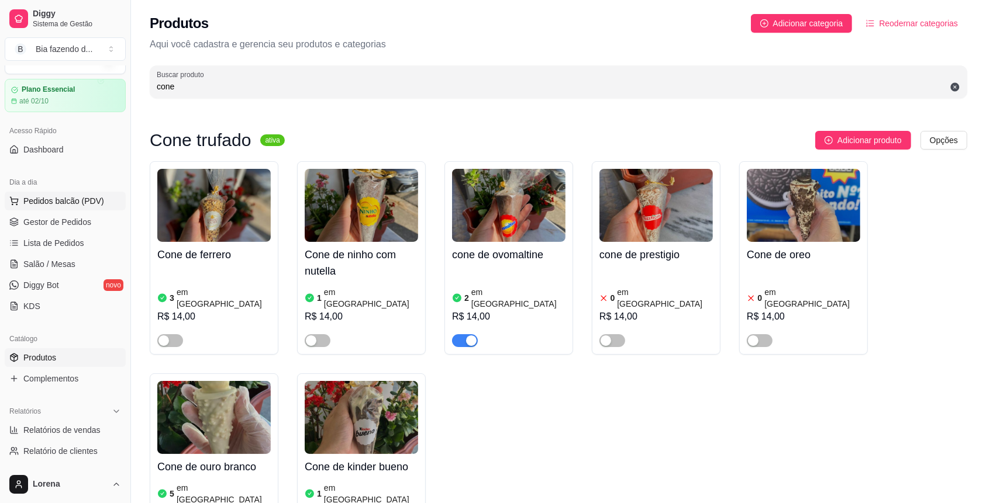
click at [61, 197] on span "Pedidos balcão (PDV)" at bounding box center [63, 201] width 81 height 12
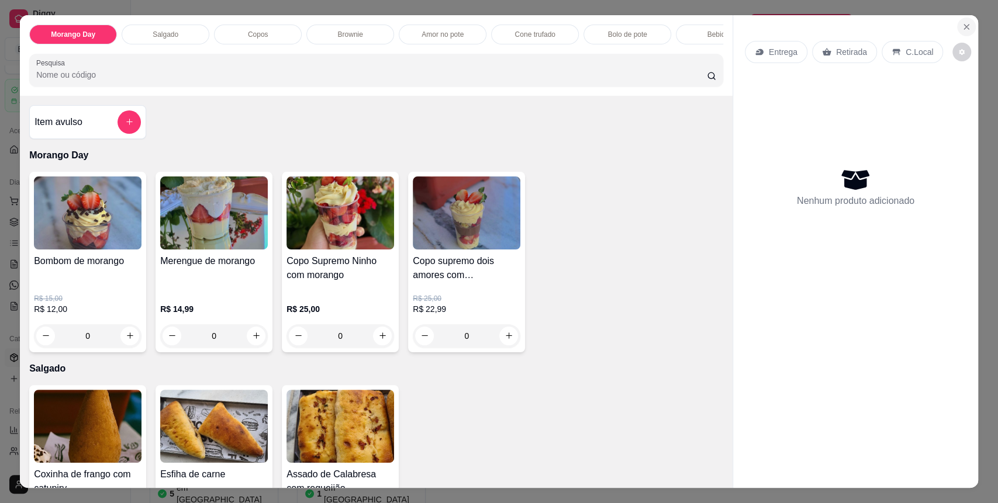
click at [962, 25] on icon "Close" at bounding box center [966, 26] width 9 height 9
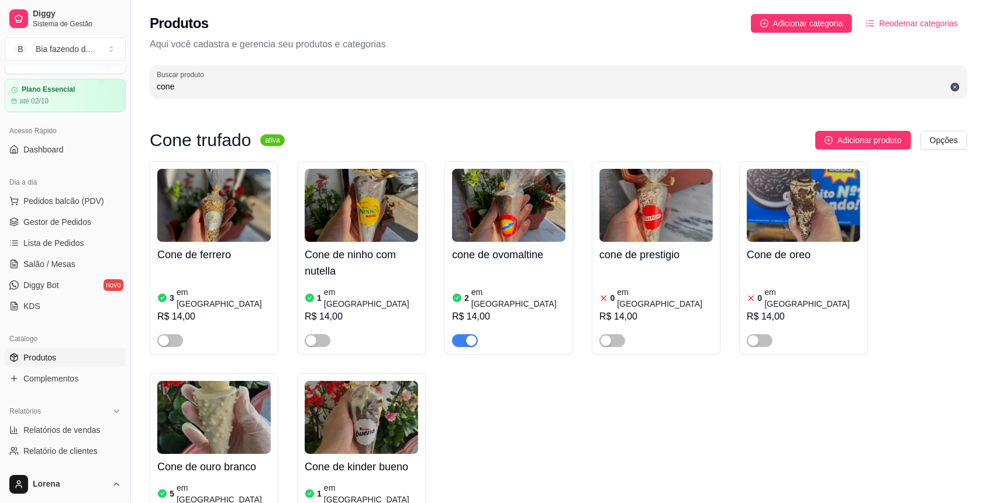
click at [501, 40] on p "Aqui você cadastra e gerencia seu produtos e categorias" at bounding box center [558, 44] width 817 height 14
click at [573, 439] on div "Cone de ferrero 3 em estoque R$ 14,00 Cone de ninho com nutella 1 em estoque R$…" at bounding box center [558, 355] width 817 height 389
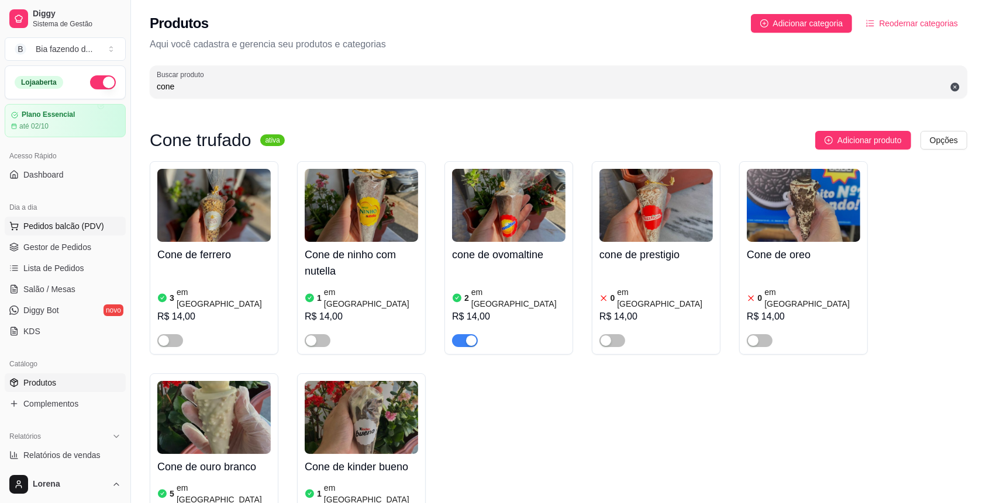
click at [91, 222] on span "Pedidos balcão (PDV)" at bounding box center [63, 226] width 81 height 12
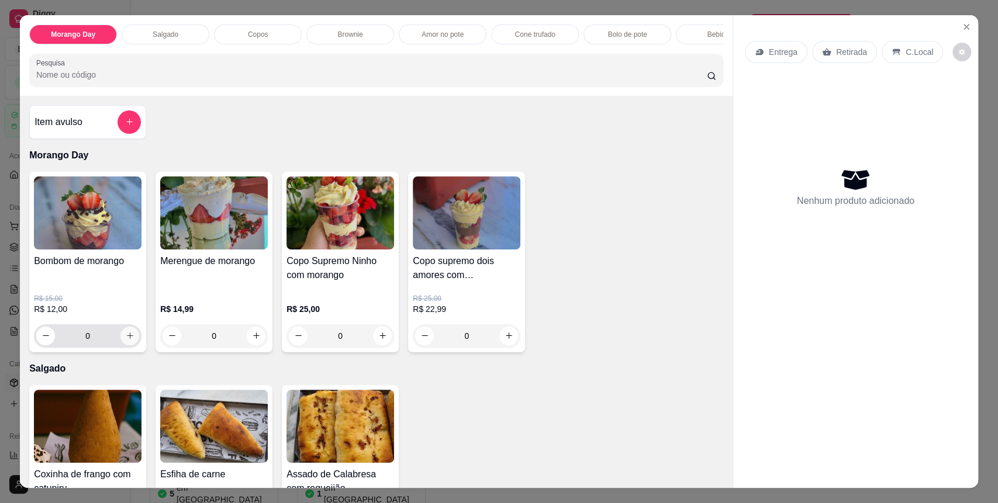
click at [126, 340] on icon "increase-product-quantity" at bounding box center [130, 336] width 9 height 9
type input "1"
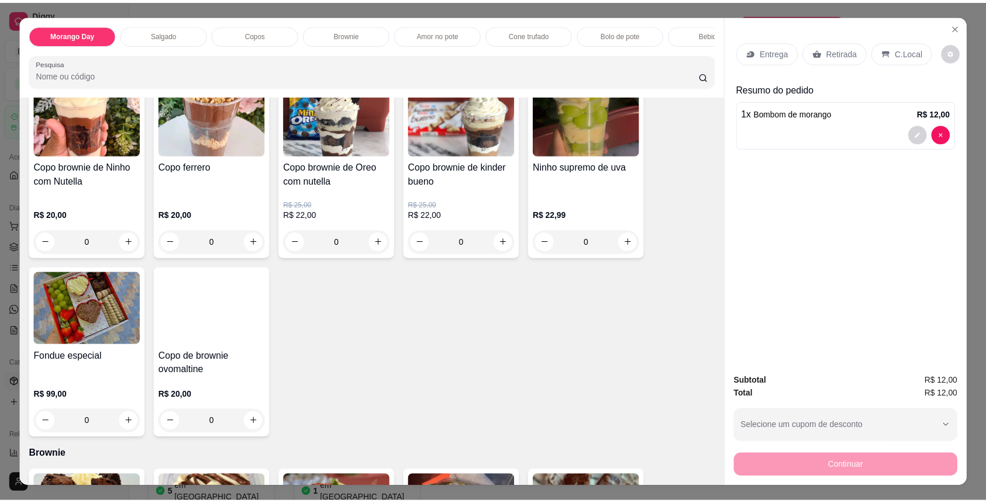
scroll to position [468, 0]
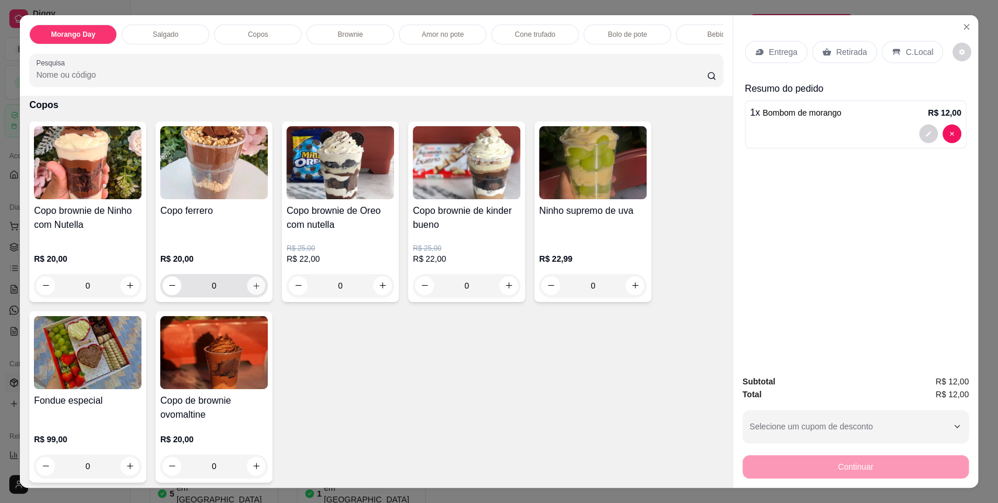
click at [247, 295] on button "increase-product-quantity" at bounding box center [256, 286] width 18 height 18
type input "1"
click at [898, 40] on div "Entrega Retirada C.Local" at bounding box center [856, 52] width 222 height 41
click at [906, 56] on p "C.Local" at bounding box center [919, 52] width 27 height 12
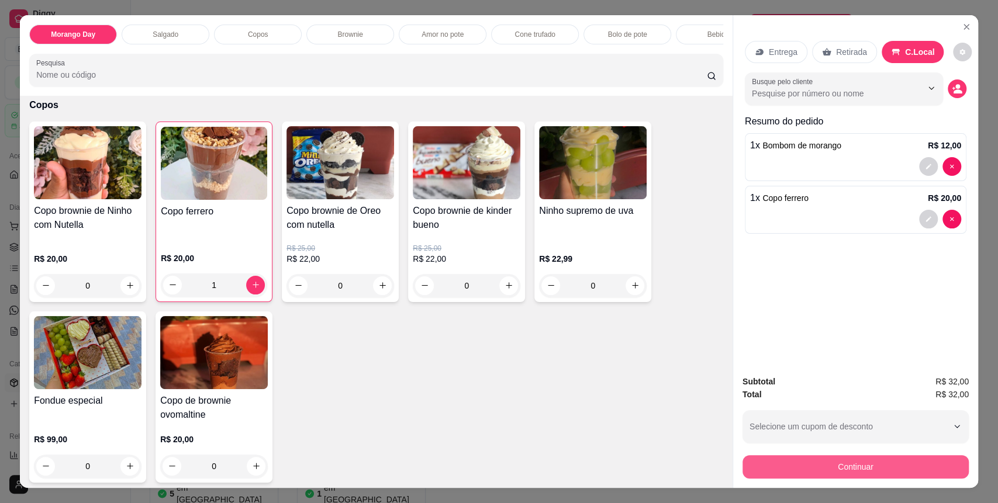
click at [878, 469] on button "Continuar" at bounding box center [856, 466] width 226 height 23
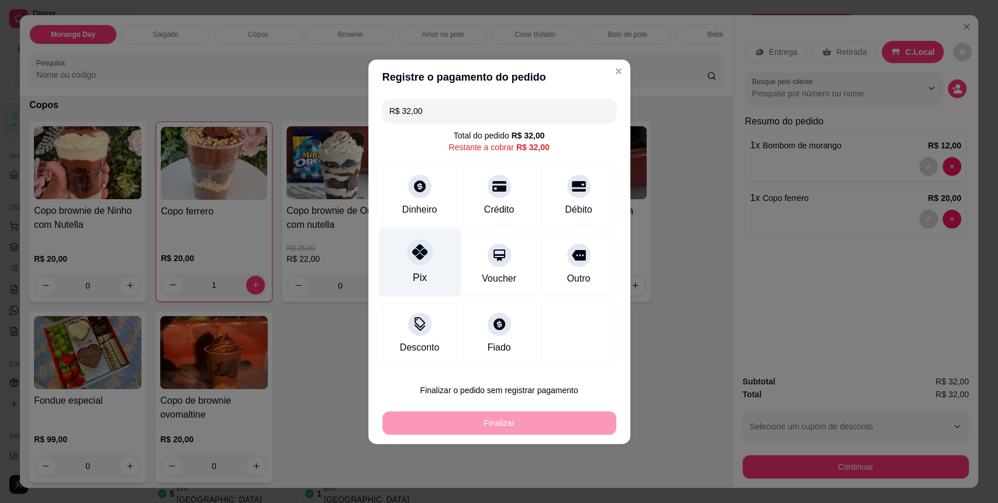
click at [431, 291] on div "Pix" at bounding box center [419, 262] width 82 height 68
type input "R$ 0,00"
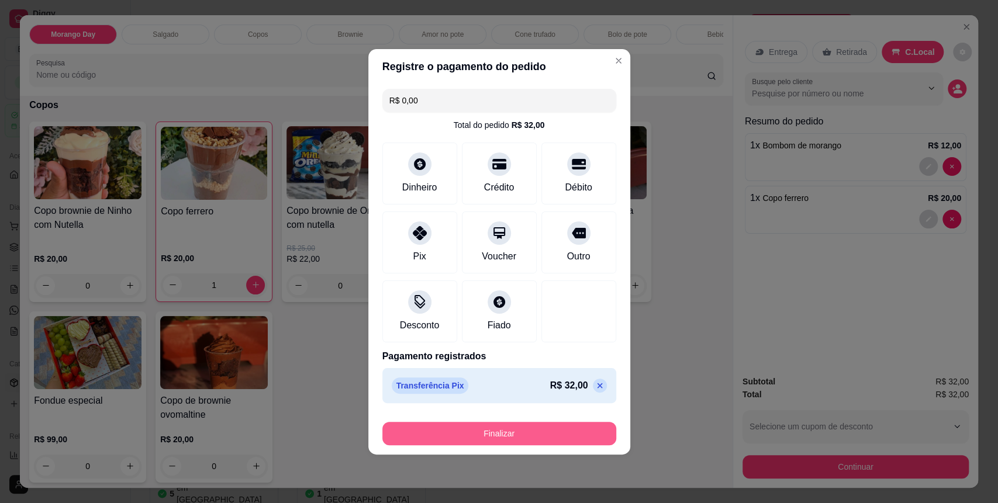
click at [458, 422] on button "Finalizar" at bounding box center [499, 433] width 234 height 23
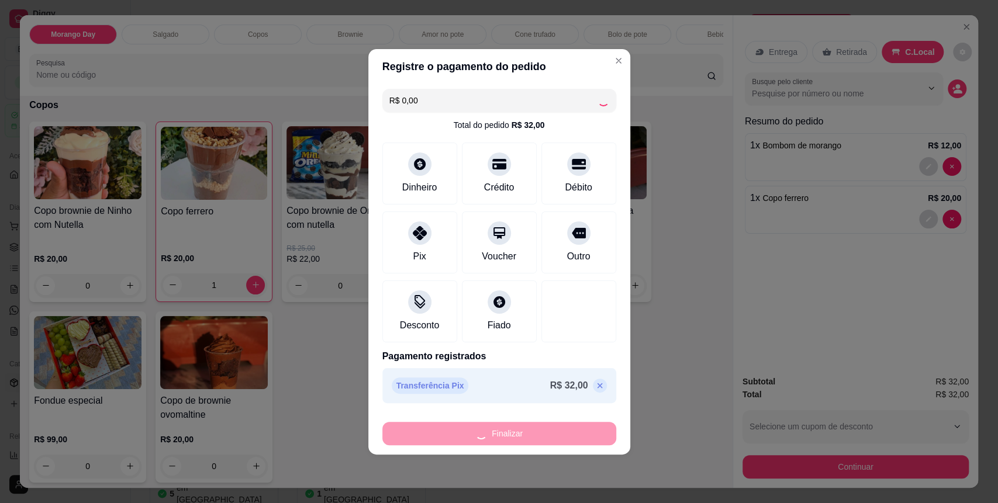
type input "0"
type input "-R$ 32,00"
